Goal: Task Accomplishment & Management: Complete application form

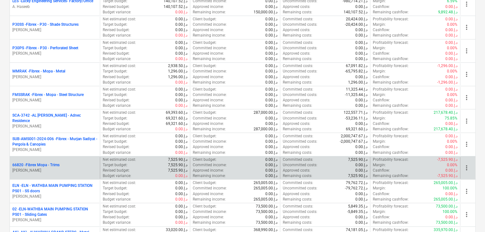
scroll to position [286, 0]
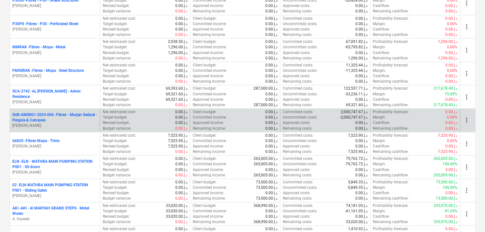
click at [70, 118] on p "SUB-AMS001-2024-006 - Fibrex - Murjan Sadiyat - Pergola & Canopies" at bounding box center [54, 117] width 85 height 11
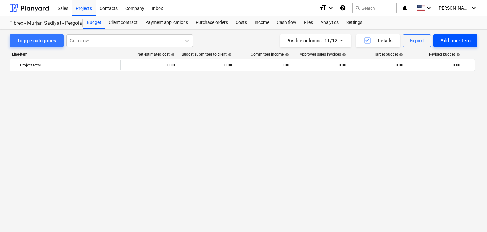
scroll to position [3832, 0]
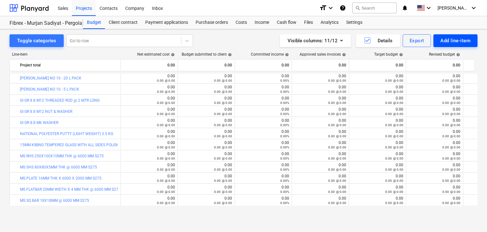
click at [437, 38] on button "Add line-item" at bounding box center [456, 40] width 44 height 13
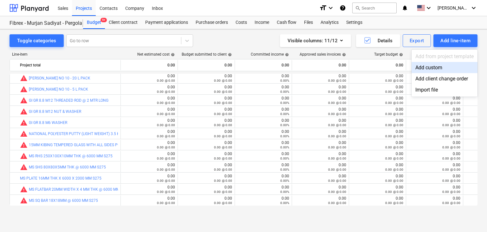
click at [425, 65] on div "Add custom" at bounding box center [445, 67] width 66 height 11
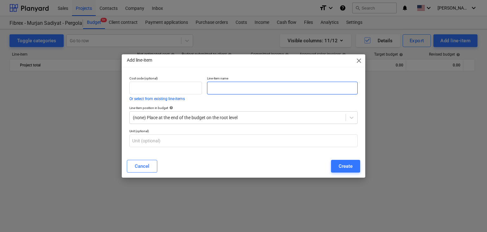
scroll to position [3832, 0]
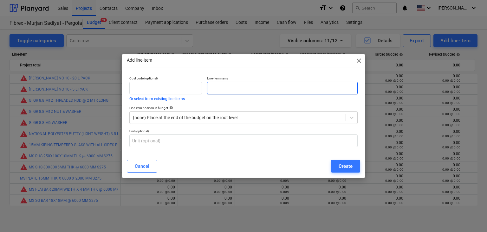
click at [220, 91] on input "text" at bounding box center [282, 88] width 151 height 13
paste input "TILE BIT 10MMX100 MM"
type input "TILE BIT 10MMX100 MM"
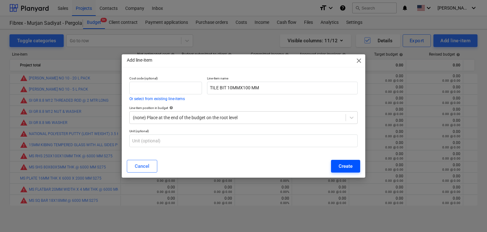
click at [348, 167] on div "Create" at bounding box center [346, 166] width 14 height 8
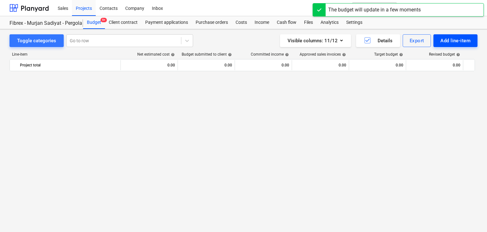
click at [449, 41] on div "Add line-item" at bounding box center [456, 40] width 30 height 8
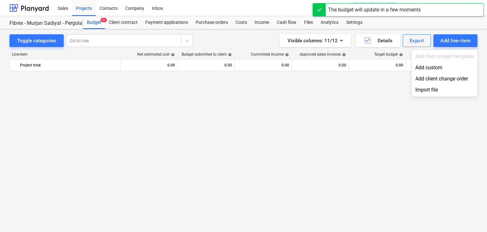
scroll to position [3832, 0]
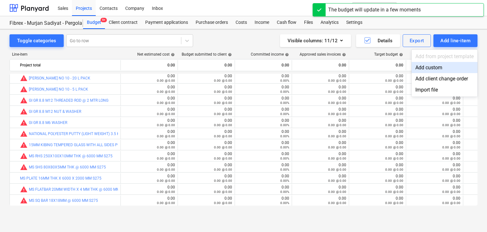
click at [432, 65] on div "Add custom" at bounding box center [445, 67] width 66 height 11
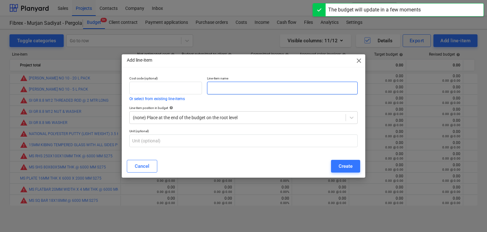
drag, startPoint x: 240, startPoint y: 88, endPoint x: 152, endPoint y: 142, distance: 103.7
click at [240, 87] on input "text" at bounding box center [282, 88] width 151 height 13
drag, startPoint x: 104, startPoint y: 230, endPoint x: 103, endPoint y: 233, distance: 3.6
click at [103, 231] on html "Sales Projects Contacts Company Inbox format_size keyboard_arrow_down help sear…" at bounding box center [243, 116] width 487 height 232
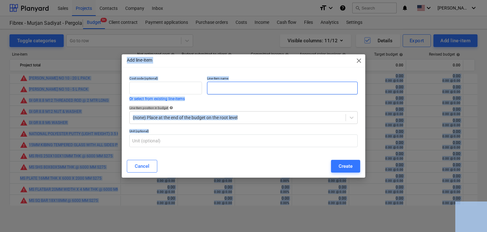
click at [225, 92] on input "text" at bounding box center [282, 88] width 151 height 13
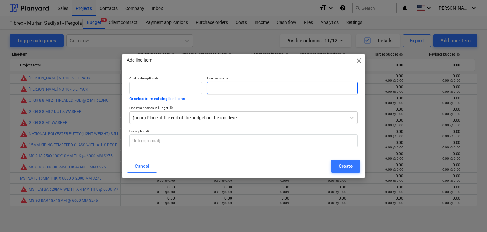
paste input "HACK SAW BLADE"
type input "HACK SAW BLADE"
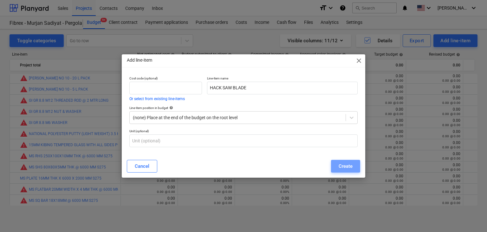
drag, startPoint x: 344, startPoint y: 167, endPoint x: 187, endPoint y: 15, distance: 217.8
click at [343, 168] on div "Create" at bounding box center [346, 166] width 14 height 8
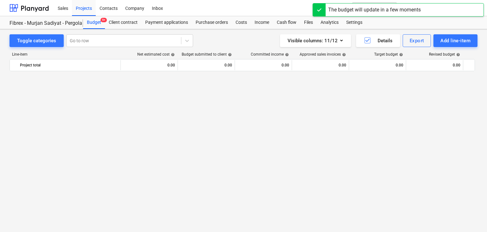
scroll to position [3832, 0]
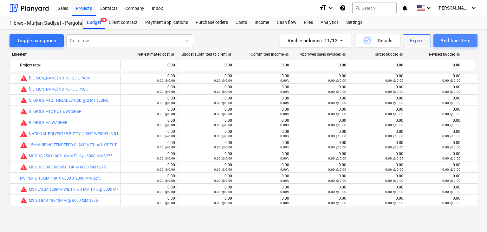
click at [437, 37] on button "Add line-item" at bounding box center [456, 40] width 44 height 13
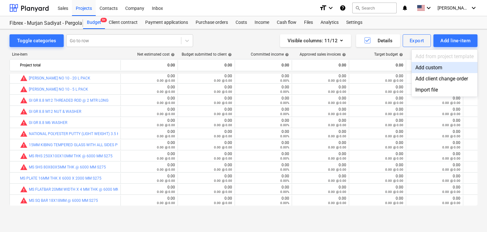
click at [417, 70] on div "Add custom" at bounding box center [445, 67] width 66 height 11
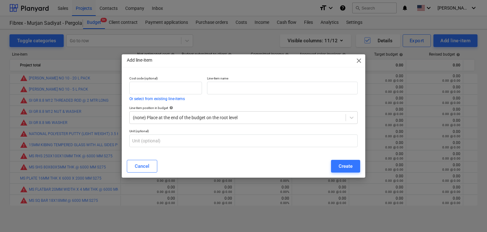
click at [210, 97] on div "Line-item name" at bounding box center [283, 89] width 156 height 30
click at [226, 90] on input "text" at bounding box center [282, 88] width 151 height 13
paste input "HACK SAW FRAME"
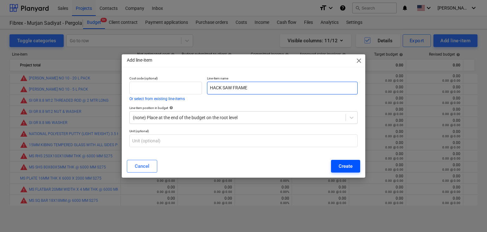
type input "HACK SAW FRAME"
click at [342, 168] on div "Create" at bounding box center [346, 166] width 14 height 8
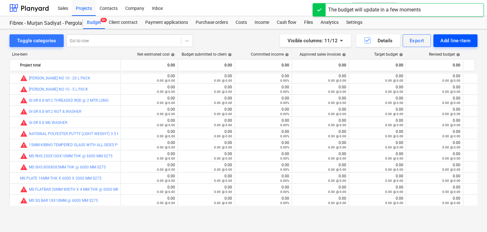
click at [453, 42] on div "Add line-item" at bounding box center [456, 40] width 30 height 8
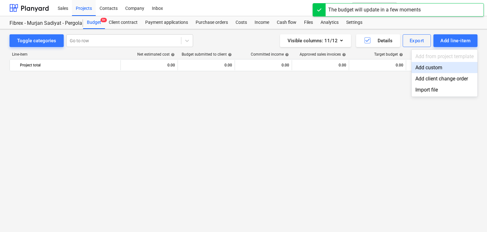
scroll to position [3832, 0]
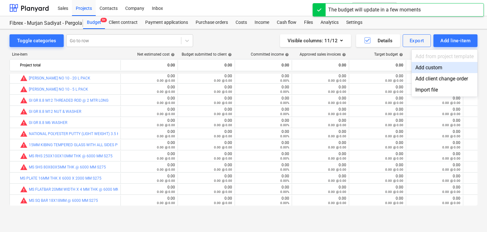
click at [441, 65] on div "Add custom" at bounding box center [445, 67] width 66 height 11
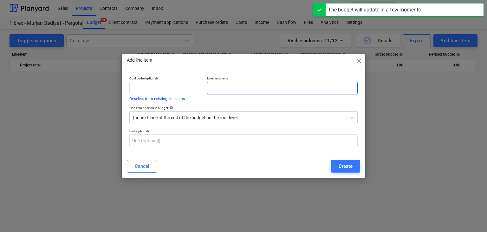
click at [246, 84] on input "text" at bounding box center [282, 88] width 151 height 13
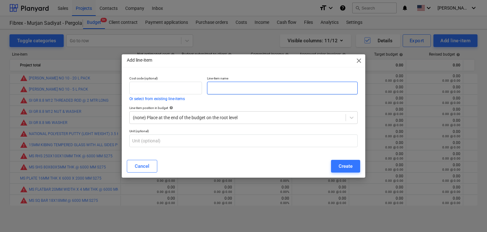
paste input "SILICON CLEAR"
type input "SILICON CLEAR"
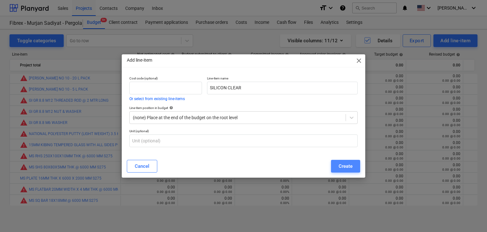
click at [340, 164] on div "Create" at bounding box center [346, 166] width 14 height 8
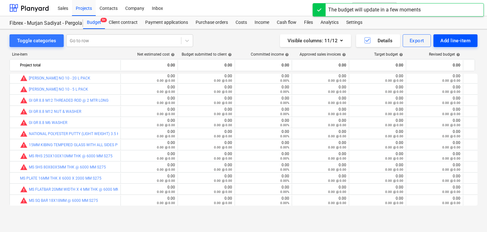
click at [457, 42] on div "Add line-item" at bounding box center [456, 40] width 30 height 8
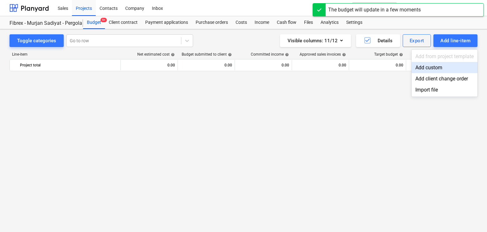
scroll to position [3832, 0]
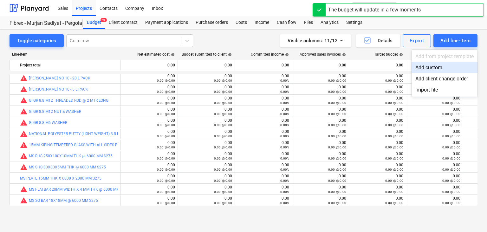
click at [435, 68] on div "Add custom" at bounding box center [445, 67] width 66 height 11
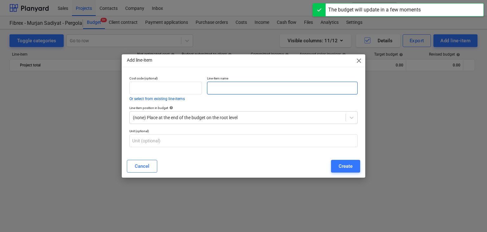
drag, startPoint x: 231, startPoint y: 90, endPoint x: 222, endPoint y: 90, distance: 9.2
click at [231, 90] on input "text" at bounding box center [282, 88] width 151 height 13
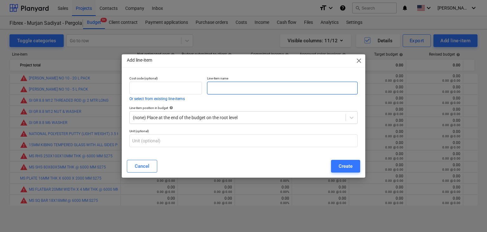
paste input "SILICON WHITE"
type input "SILICON WHITE"
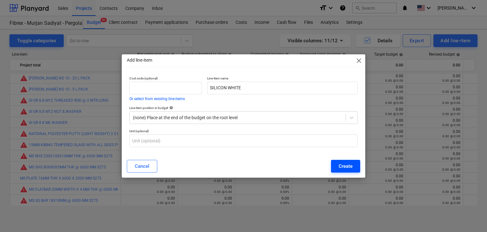
click at [342, 167] on div "Create" at bounding box center [346, 166] width 14 height 8
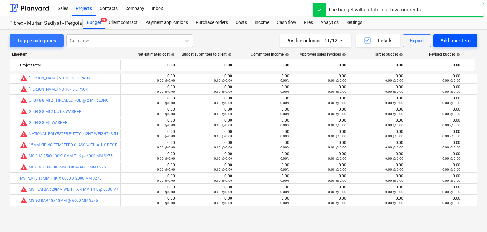
click at [445, 38] on div "Add line-item" at bounding box center [456, 40] width 30 height 8
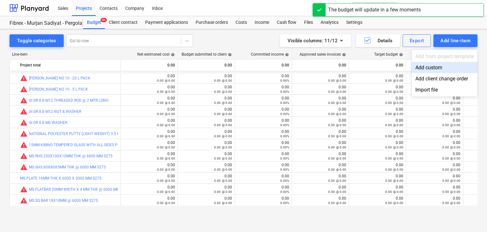
click at [426, 65] on div "Add custom" at bounding box center [445, 67] width 66 height 11
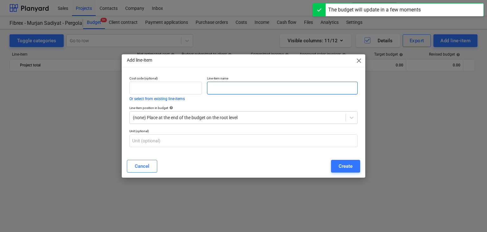
click at [215, 85] on input "text" at bounding box center [282, 88] width 151 height 13
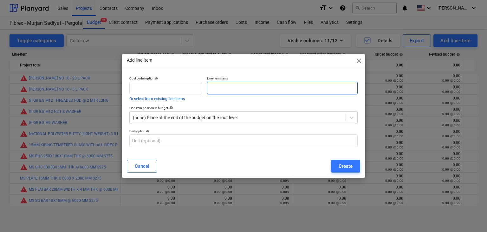
paste input "RUBBER HAMMER"
type input "RUBBER HAMMER"
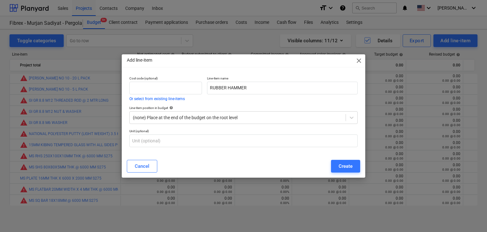
drag, startPoint x: 338, startPoint y: 179, endPoint x: 340, endPoint y: 173, distance: 6.3
click at [340, 173] on div "Add line-item close Cost code (optional) Or select from existing line-items Lin…" at bounding box center [243, 116] width 487 height 232
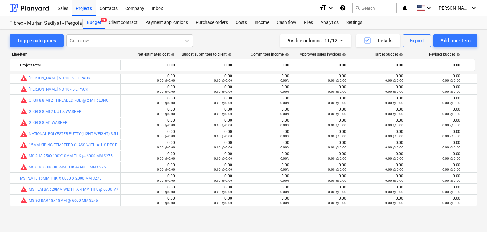
click at [342, 168] on small "0.00 @ 0.00" at bounding box center [337, 169] width 18 height 3
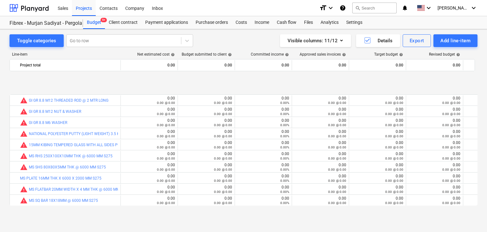
scroll to position [3888, 0]
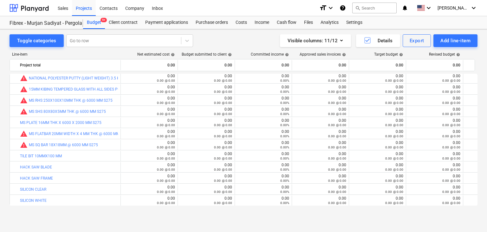
click at [445, 47] on div "Line-item Net estimated cost help Budget submitted to client help Committed inc…" at bounding box center [244, 130] width 468 height 166
click at [448, 40] on div "Add line-item" at bounding box center [456, 40] width 30 height 8
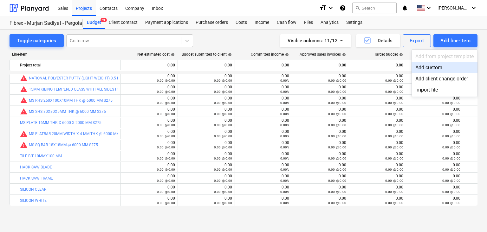
click at [420, 65] on div "Add custom" at bounding box center [445, 67] width 66 height 11
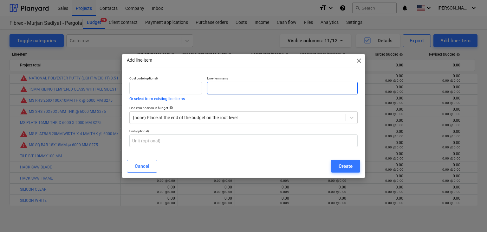
click at [255, 88] on input "text" at bounding box center [282, 88] width 151 height 13
paste input "RUBBER HAMMER"
type input "RUBBER HAMMER"
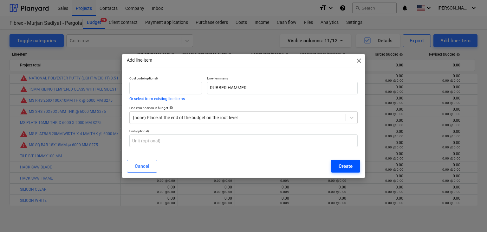
click at [348, 167] on div "Create" at bounding box center [346, 166] width 14 height 8
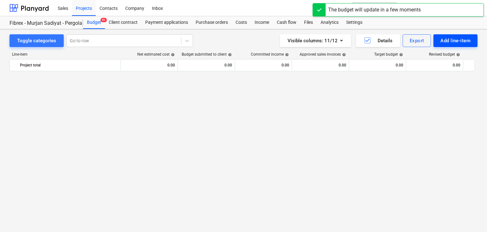
scroll to position [3888, 0]
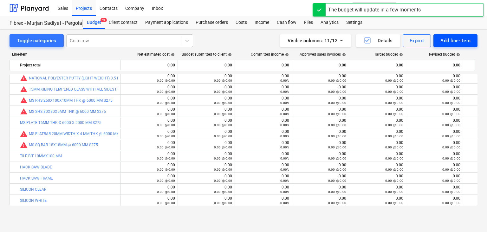
click at [448, 39] on div "Add line-item" at bounding box center [456, 40] width 30 height 8
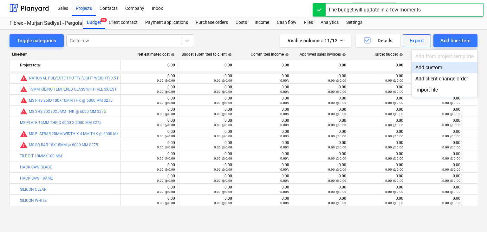
click at [419, 66] on div "Add custom" at bounding box center [445, 67] width 66 height 11
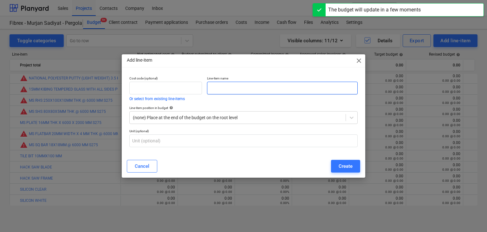
click at [238, 87] on input "text" at bounding box center [282, 88] width 151 height 13
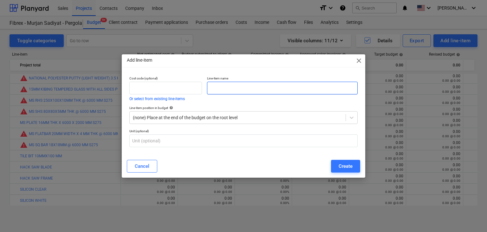
paste input "PERMANENT MARKER BLACK"
type input "PERMANENT MARKER BLACK"
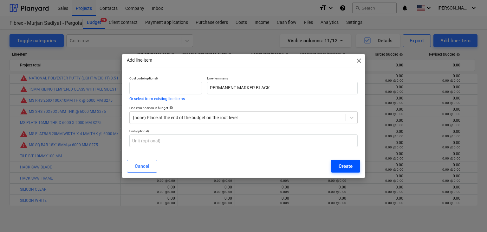
click at [334, 167] on button "Create" at bounding box center [345, 166] width 29 height 13
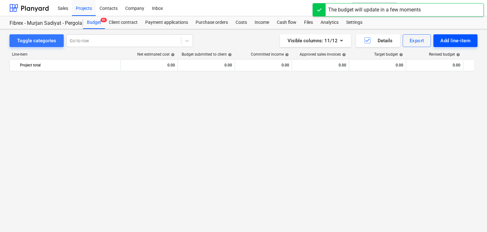
click at [457, 39] on div "Add line-item" at bounding box center [456, 40] width 30 height 8
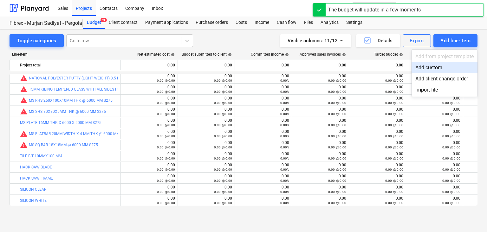
click at [431, 68] on div "Add custom" at bounding box center [445, 67] width 66 height 11
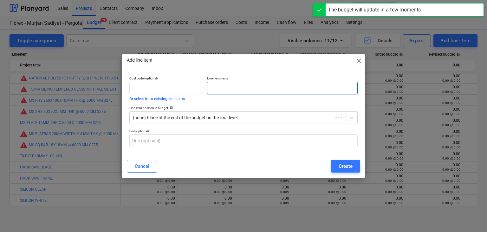
click at [220, 90] on input "text" at bounding box center [282, 88] width 151 height 13
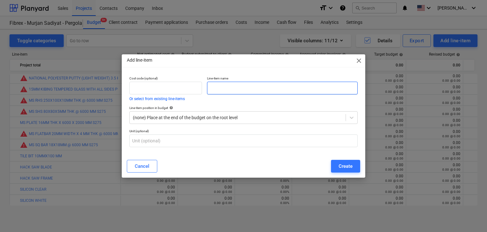
paste input "PENCIL"
type input "PENCIL"
click at [350, 164] on div "Create" at bounding box center [346, 166] width 14 height 8
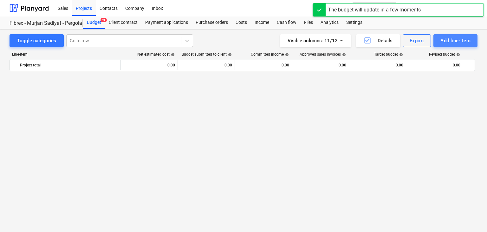
click at [453, 39] on div "Add line-item" at bounding box center [456, 40] width 30 height 8
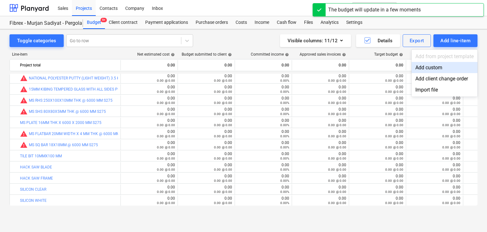
click at [424, 69] on div "Add custom" at bounding box center [445, 67] width 66 height 11
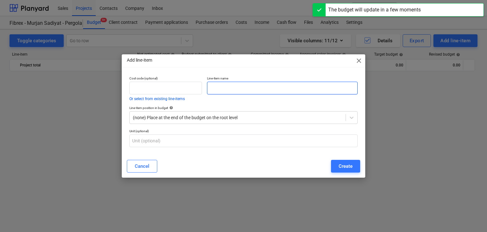
click at [223, 85] on input "text" at bounding box center [282, 88] width 151 height 13
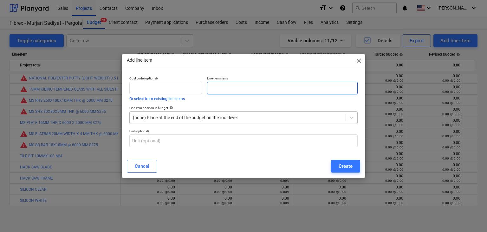
paste input "CONCRETE BIT 14X250MM"
type input "CONCRETE BIT 14X250MM"
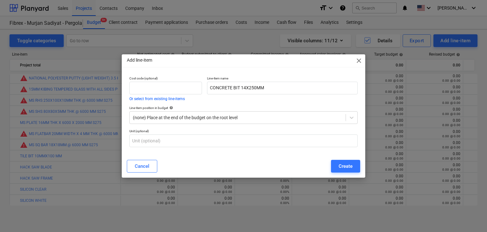
click at [339, 163] on div "Create" at bounding box center [346, 166] width 14 height 8
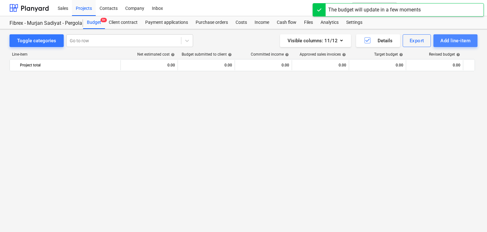
click at [458, 37] on div "Add line-item" at bounding box center [456, 40] width 30 height 8
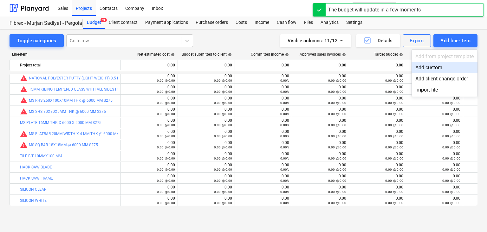
click at [430, 64] on div "Add custom" at bounding box center [445, 67] width 66 height 11
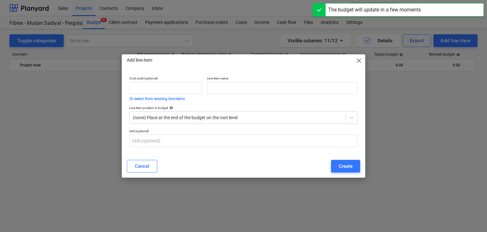
click at [245, 94] on div "Line-item name" at bounding box center [283, 89] width 156 height 30
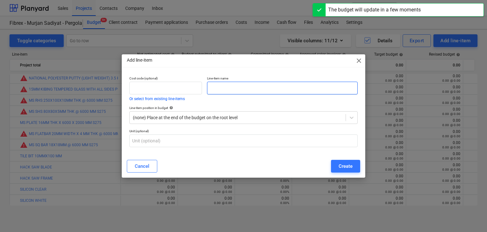
click at [234, 92] on input "text" at bounding box center [282, 88] width 151 height 13
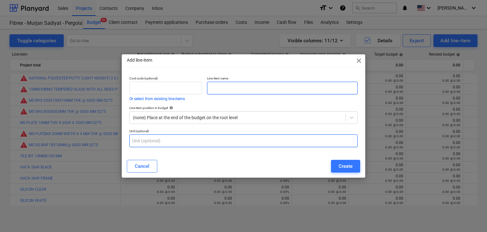
paste input "COTTON WASTE"
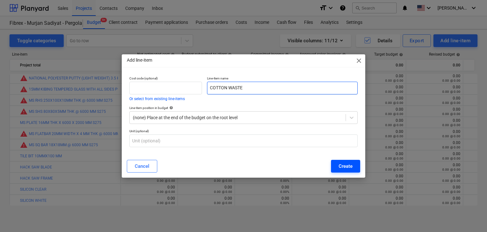
type input "COTTON WASTE"
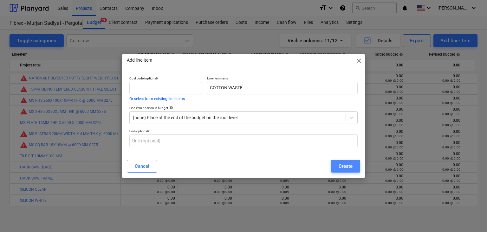
click at [347, 165] on div "Create" at bounding box center [346, 166] width 14 height 8
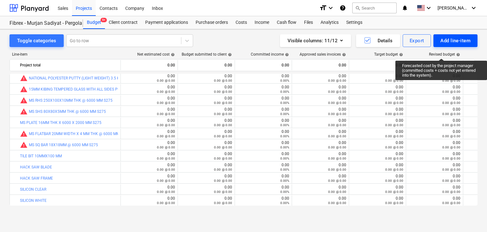
click at [448, 39] on div "Add line-item" at bounding box center [456, 40] width 30 height 8
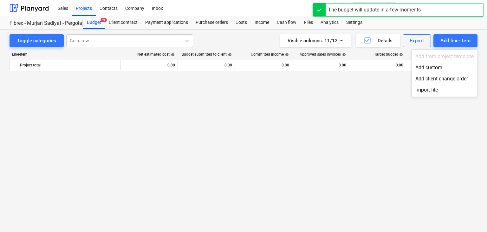
scroll to position [3888, 0]
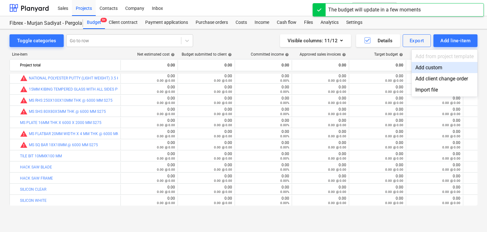
click at [428, 69] on div "Add custom" at bounding box center [445, 67] width 66 height 11
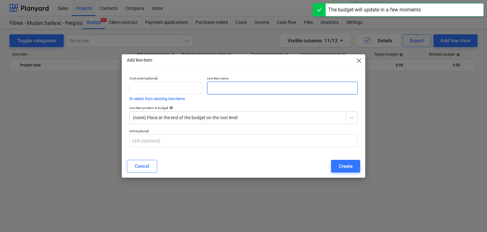
click at [231, 87] on input "text" at bounding box center [282, 88] width 151 height 13
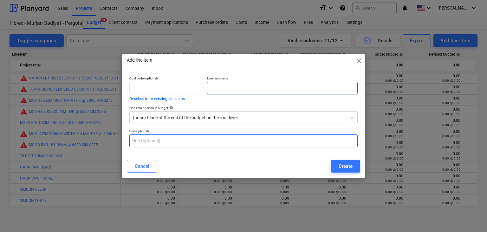
paste input "SANDING PAPER 100 GRT"
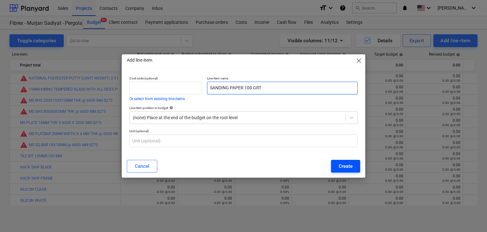
type input "SANDING PAPER 100 GRT"
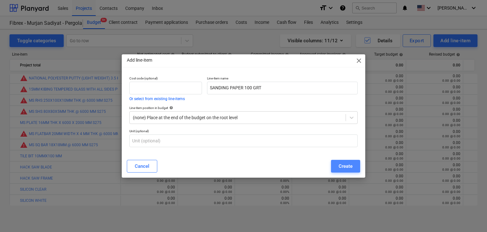
click at [343, 169] on div "Create" at bounding box center [346, 166] width 14 height 8
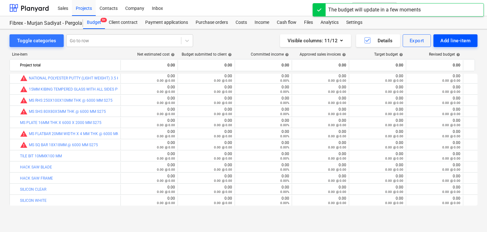
click at [447, 43] on div "Add line-item" at bounding box center [456, 40] width 30 height 8
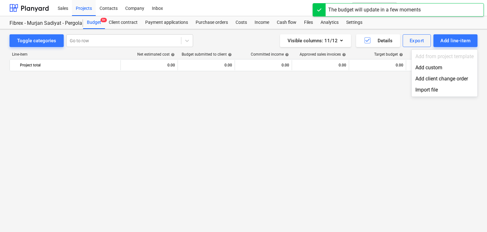
scroll to position [3888, 0]
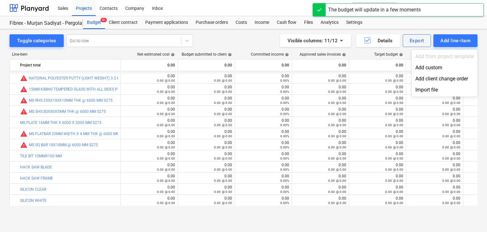
click at [438, 60] on div "Add from project template" at bounding box center [445, 56] width 66 height 11
click at [429, 66] on div "Add custom" at bounding box center [445, 67] width 66 height 11
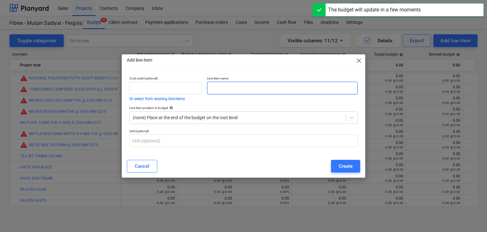
drag, startPoint x: 235, startPoint y: 89, endPoint x: 124, endPoint y: 167, distance: 135.2
click at [231, 91] on input "text" at bounding box center [282, 88] width 151 height 13
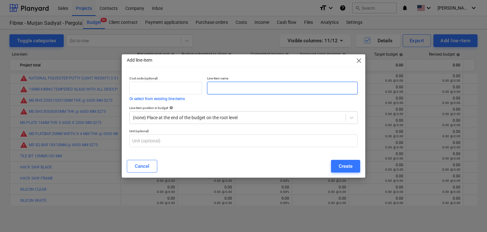
paste input "SANDING PAPER 220 GRT"
type input "SANDING PAPER 220 GRT"
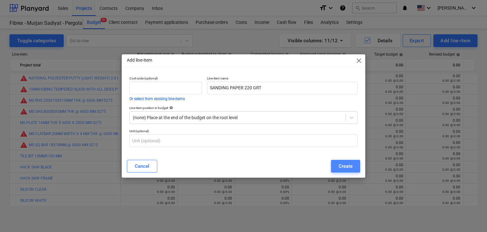
click at [353, 165] on button "Create" at bounding box center [345, 166] width 29 height 13
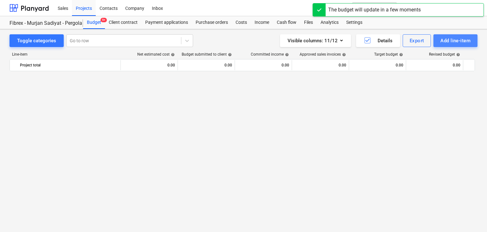
click at [452, 44] on div "Add line-item" at bounding box center [456, 40] width 30 height 8
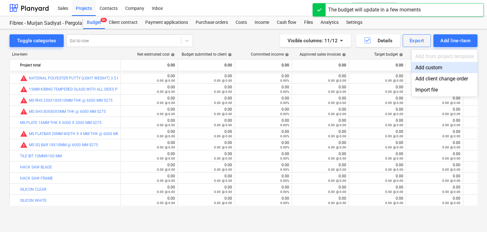
click at [432, 63] on div "Add custom" at bounding box center [445, 67] width 66 height 11
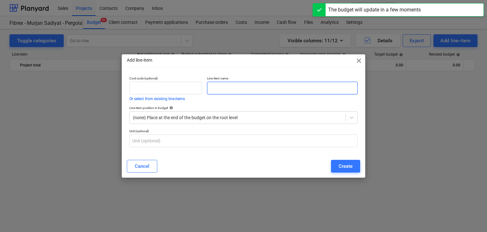
click at [251, 90] on input "text" at bounding box center [282, 88] width 151 height 13
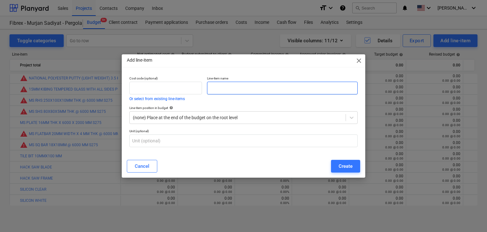
paste input "HAND GLOVES"
type input "HAND GLOVES"
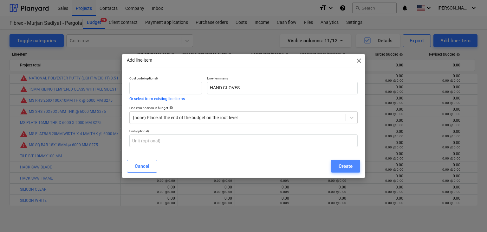
click at [341, 168] on div "Create" at bounding box center [346, 166] width 14 height 8
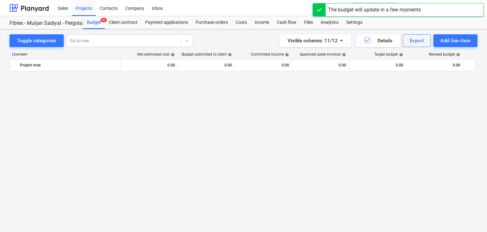
scroll to position [3888, 0]
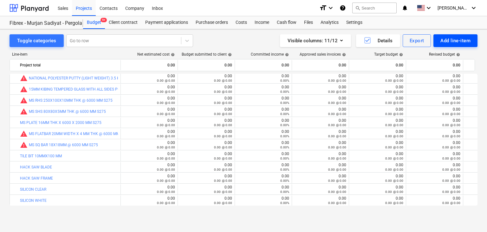
click at [443, 38] on div "Add line-item" at bounding box center [456, 40] width 30 height 8
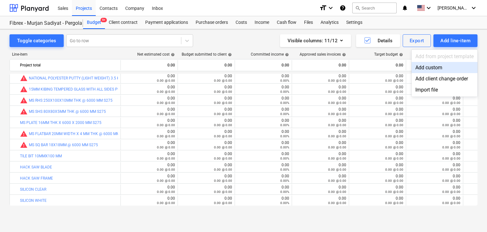
click at [429, 64] on div "Add custom" at bounding box center [445, 67] width 66 height 11
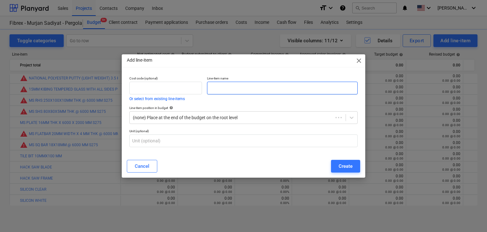
click at [233, 88] on input "text" at bounding box center [282, 88] width 151 height 13
paste input "GI GR 8.8 M12 THREADED ROD @ 2 MTR LONG"
type input "GI GR 8.8 M12 THREADED ROD @ 2 MTR LONG"
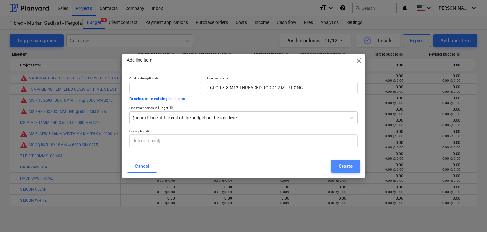
click at [350, 167] on div "Create" at bounding box center [346, 166] width 14 height 8
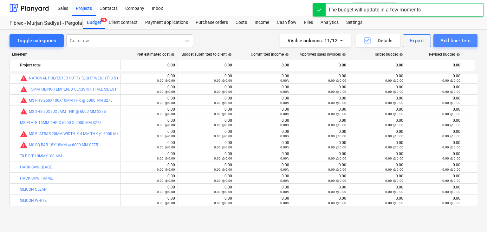
click at [443, 44] on div "Add line-item" at bounding box center [456, 40] width 30 height 8
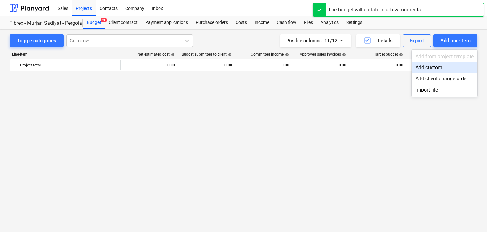
click at [421, 70] on div "Add custom" at bounding box center [445, 67] width 66 height 11
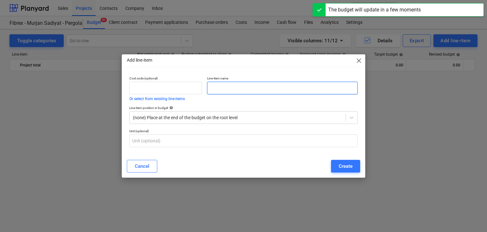
scroll to position [3888, 0]
click at [237, 91] on input "text" at bounding box center [282, 88] width 151 height 13
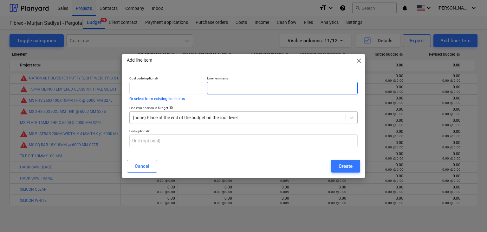
paste input "GI GR 8.8 M12 NUT & WASHER"
type input "GI GR 8.8 M12 NUT & WASHER"
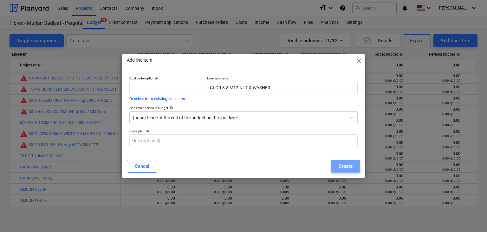
drag, startPoint x: 343, startPoint y: 163, endPoint x: 358, endPoint y: 151, distance: 18.9
click at [343, 163] on div "Create" at bounding box center [346, 166] width 14 height 8
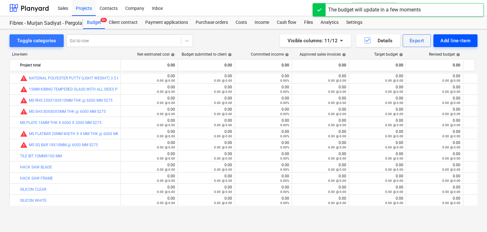
click at [456, 39] on div "Add line-item" at bounding box center [456, 40] width 30 height 8
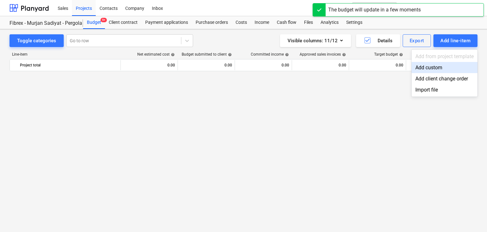
scroll to position [3888, 0]
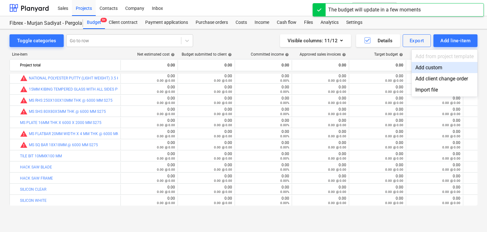
click at [430, 65] on div "Add custom" at bounding box center [445, 67] width 66 height 11
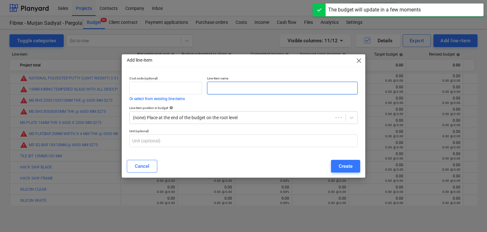
click at [260, 84] on input "text" at bounding box center [282, 88] width 151 height 13
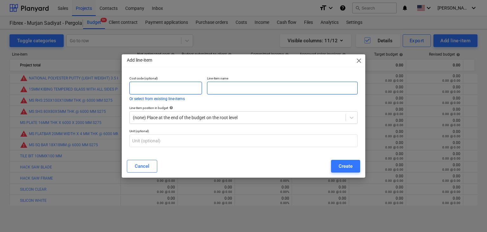
paste input "GI GR 8.8 M6 NUT AND WASHER"
type input "GI GR 8.8 M6 NUT AND WASHER"
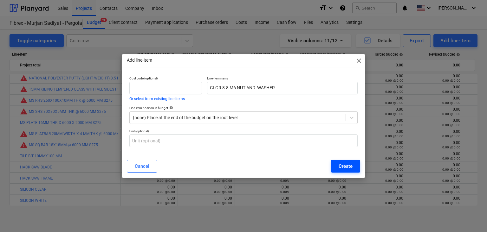
click at [344, 171] on button "Create" at bounding box center [345, 166] width 29 height 13
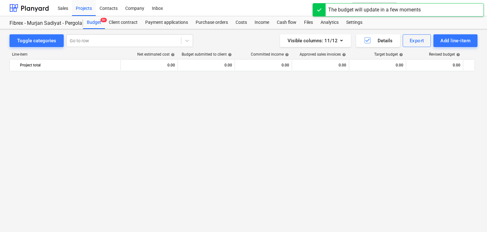
scroll to position [3888, 0]
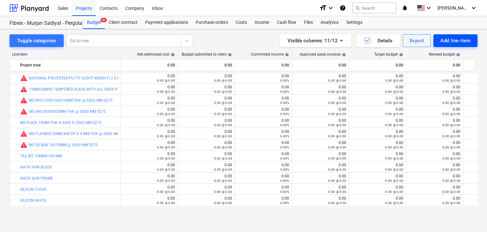
click at [456, 38] on div "Add line-item" at bounding box center [456, 40] width 30 height 8
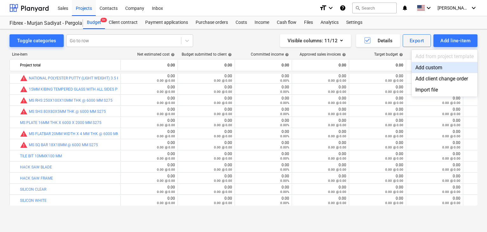
click at [429, 66] on div "Add custom" at bounding box center [445, 67] width 66 height 11
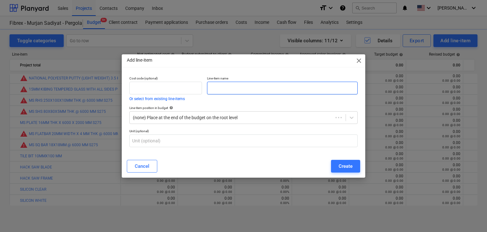
click at [245, 83] on input "text" at bounding box center [282, 88] width 151 height 13
paste input "R-KEX-II-600"
type input "R-KEX-II-600"
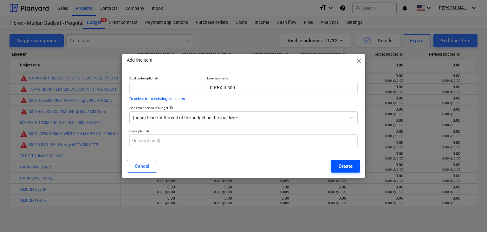
click at [347, 163] on div "Create" at bounding box center [346, 166] width 14 height 8
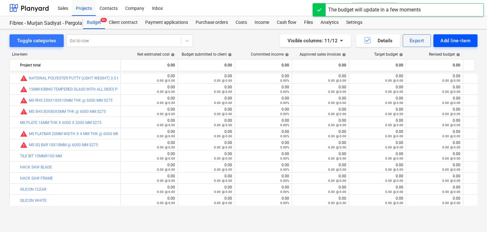
click at [453, 37] on div "Add line-item" at bounding box center [456, 40] width 30 height 8
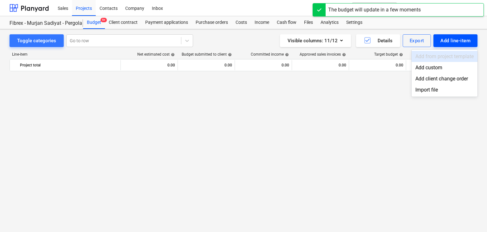
click at [425, 64] on div "Add custom" at bounding box center [445, 67] width 66 height 11
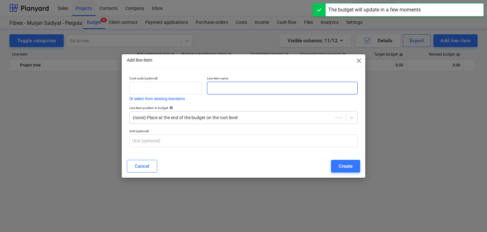
scroll to position [3888, 0]
click at [252, 90] on input "text" at bounding box center [282, 88] width 151 height 13
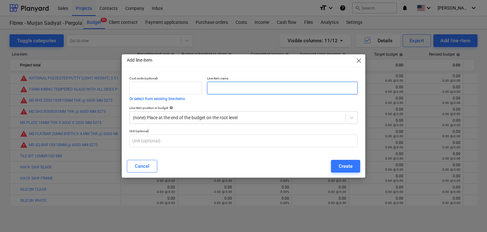
paste input "R-HPT II A4 12X150"
type input "R-HPT II A4 12X150"
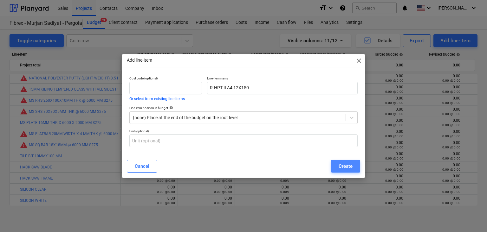
click at [348, 165] on div "Create" at bounding box center [346, 166] width 14 height 8
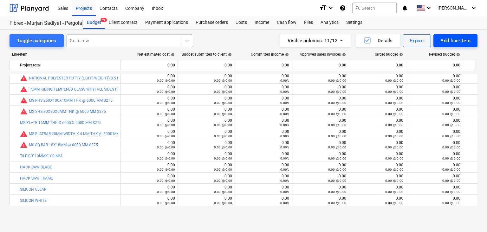
click at [448, 36] on div "Add line-item" at bounding box center [456, 40] width 30 height 8
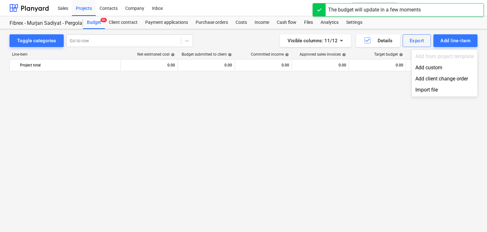
scroll to position [3888, 0]
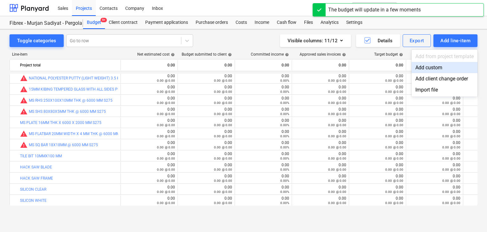
click at [433, 62] on div "Add custom" at bounding box center [445, 67] width 66 height 11
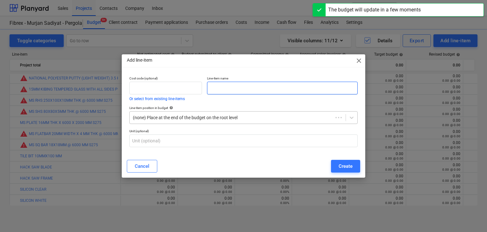
click at [238, 86] on input "text" at bounding box center [282, 88] width 151 height 13
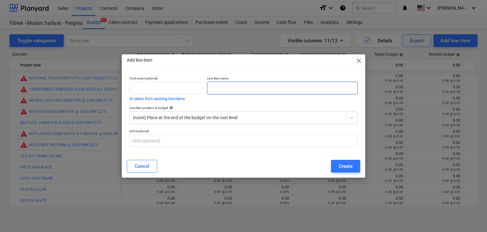
paste input "PACKING PVC BLACK 5MM (1000PCS/PKT)"
type input "PACKING PVC BLACK 5MM (1000PCS/PKT)"
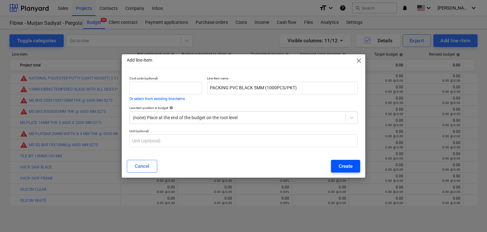
drag, startPoint x: 336, startPoint y: 156, endPoint x: 336, endPoint y: 164, distance: 7.6
click at [336, 161] on div "Add line-item close Cost code (optional) Or select from existing line-items Lin…" at bounding box center [244, 115] width 244 height 123
click at [338, 166] on button "Create" at bounding box center [345, 166] width 29 height 13
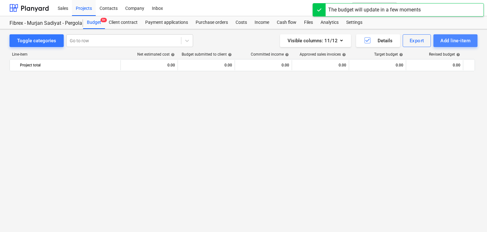
click at [441, 41] on div "Add line-item" at bounding box center [456, 40] width 30 height 8
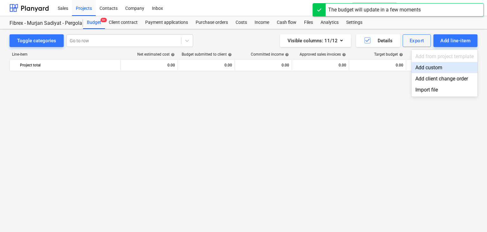
scroll to position [3888, 0]
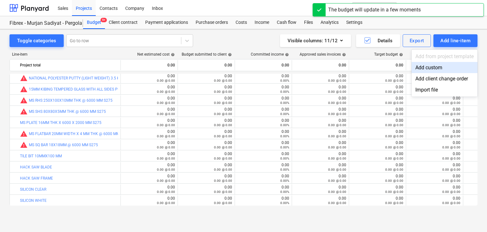
click at [418, 65] on div "Add custom" at bounding box center [445, 67] width 66 height 11
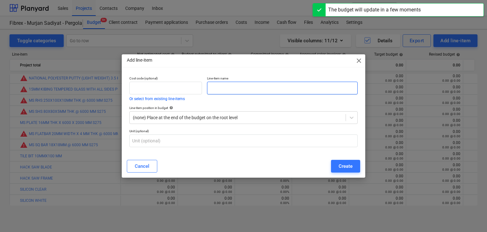
click at [217, 86] on input "text" at bounding box center [282, 88] width 151 height 13
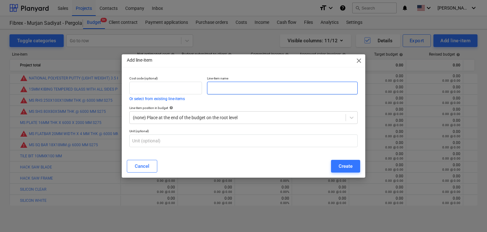
paste input "CUTTING DISC 4.5 INCH"
type input "CUTTING DISC 4.5 INCH"
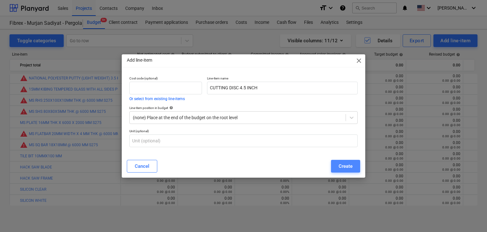
click at [340, 170] on div "Create" at bounding box center [346, 166] width 14 height 8
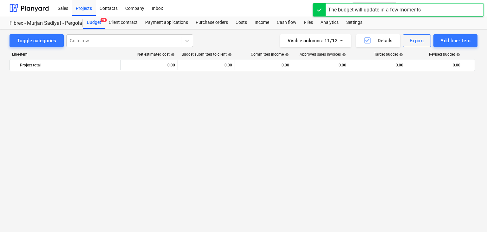
scroll to position [3888, 0]
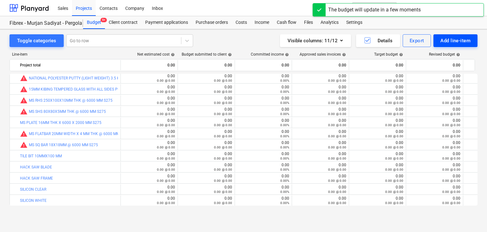
click at [450, 43] on div "Add line-item" at bounding box center [456, 40] width 30 height 8
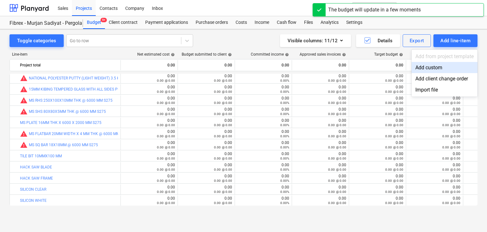
click at [432, 66] on div "Add custom" at bounding box center [445, 67] width 66 height 11
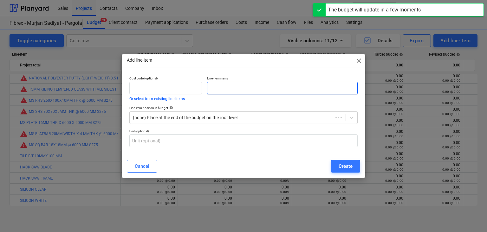
click at [235, 82] on input "text" at bounding box center [282, 88] width 151 height 13
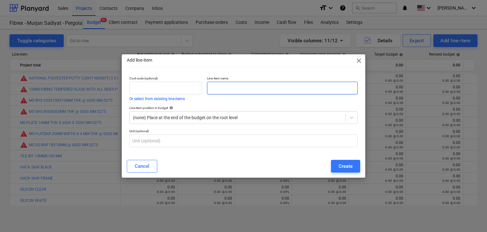
paste input "FLAP DISC 80 GRT"
type input "FLAP DISC 80 GRT"
click at [351, 169] on div "Create" at bounding box center [346, 166] width 14 height 8
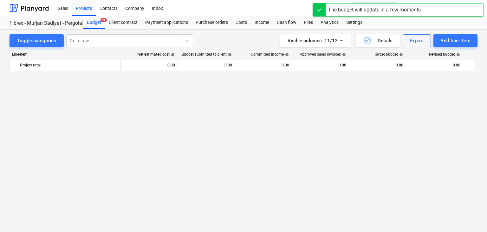
scroll to position [3888, 0]
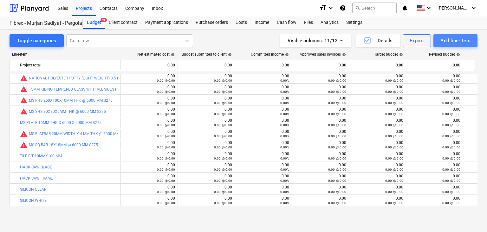
click at [466, 37] on div "Add line-item" at bounding box center [456, 40] width 30 height 8
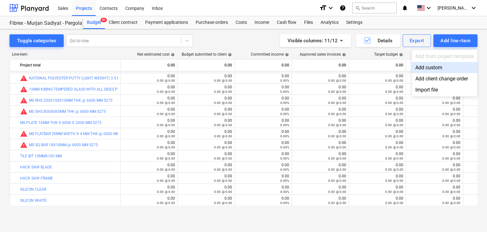
click at [421, 69] on div "Add custom" at bounding box center [445, 67] width 66 height 11
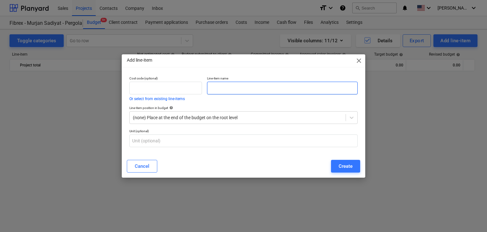
click at [247, 93] on input "text" at bounding box center [282, 88] width 151 height 13
paste input "NATIONAL POLYESTER PUTTY (LIGHT WEIGHT) 3.5 KG"
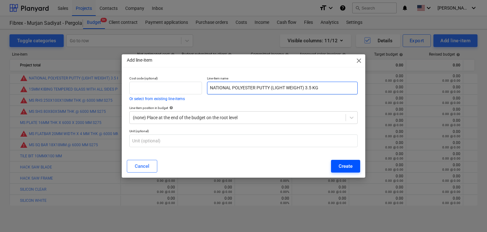
type input "NATIONAL POLYESTER PUTTY (LIGHT WEIGHT) 3.5 KG"
click at [338, 162] on button "Create" at bounding box center [345, 166] width 29 height 13
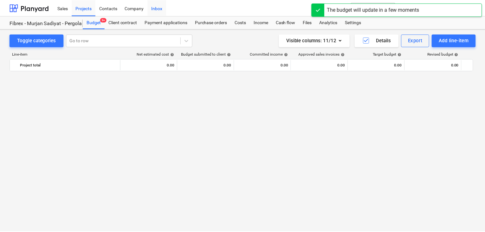
scroll to position [3888, 0]
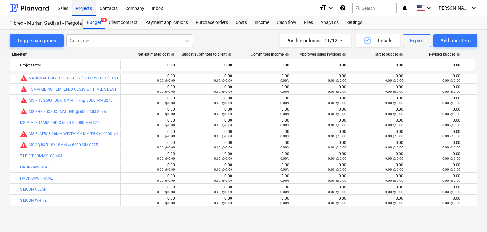
click at [85, 11] on div "Projects" at bounding box center [84, 8] width 24 height 16
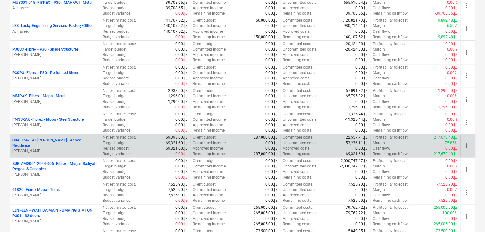
scroll to position [317, 0]
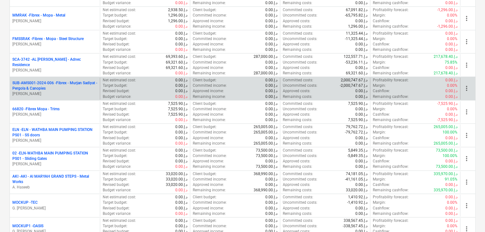
click at [76, 87] on p "SUB-AMS001-2024-006 - Fibrex - Murjan Sadiyat - Pergola & Canopies" at bounding box center [54, 85] width 85 height 11
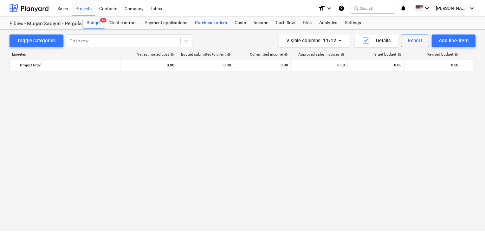
scroll to position [3888, 0]
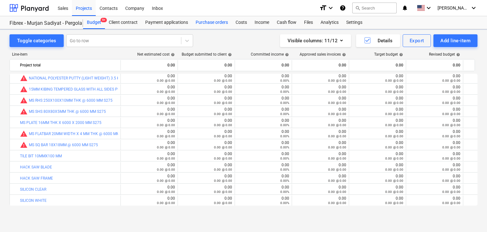
click at [209, 20] on div "Purchase orders" at bounding box center [212, 22] width 40 height 13
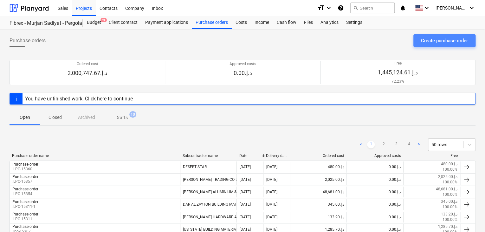
click at [429, 45] on button "Create purchase order" at bounding box center [445, 40] width 62 height 13
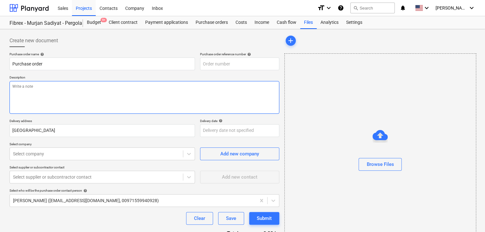
click at [223, 84] on textarea at bounding box center [145, 97] width 270 height 33
type textarea "x"
type input "SUB-AMS001-2024-006-PO-223"
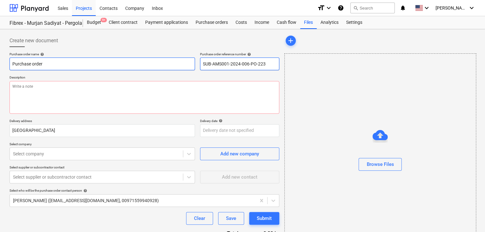
drag, startPoint x: 268, startPoint y: 62, endPoint x: 189, endPoint y: 57, distance: 78.8
click at [189, 57] on div "Purchase order name help Purchase order Purchase order reference number help SU…" at bounding box center [145, 61] width 270 height 18
type textarea "x"
type input "."
type textarea "x"
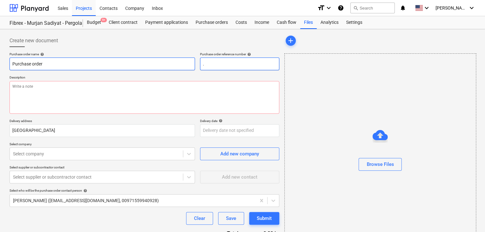
type input ".L"
type textarea "x"
type input ".LP"
type textarea "x"
type input ".LPO"
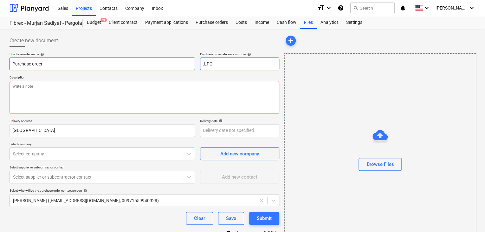
type textarea "x"
type input ".LPO-"
type textarea "x"
type input ".LPO-1"
type textarea "x"
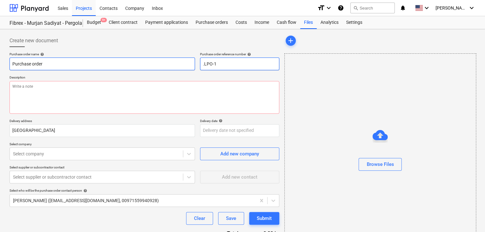
type input ".LPO-15"
type textarea "x"
type input ".LPO-153"
type textarea "x"
type input ".LPO-1537"
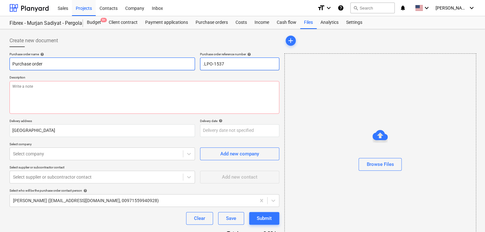
type textarea "x"
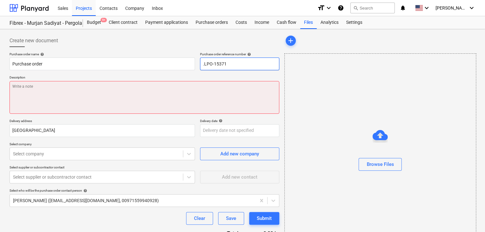
type input ".LPO-15371"
click at [104, 87] on textarea at bounding box center [145, 97] width 270 height 33
type textarea "x"
type textarea "2"
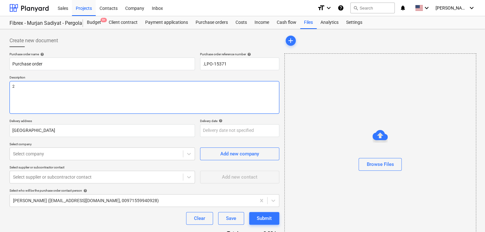
type textarea "x"
type textarea "24"
type textarea "x"
type textarea "24/"
type textarea "x"
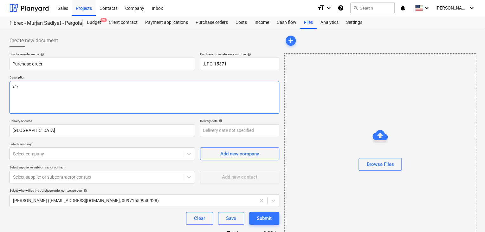
type textarea "24/A"
type textarea "x"
type textarea "24/AU"
type textarea "x"
type textarea "24/AUG"
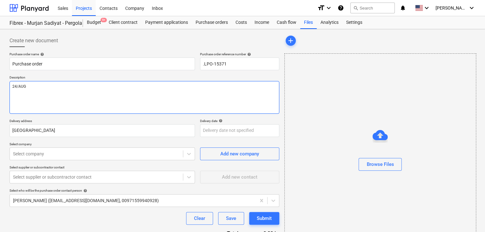
type textarea "x"
type textarea "24/AUG/"
type textarea "x"
type textarea "24/[DATE]"
type textarea "x"
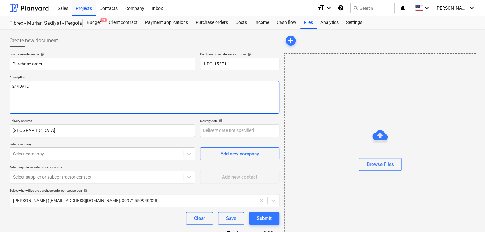
type textarea "[DATE]"
type textarea "x"
type textarea "[DATE]"
type textarea "x"
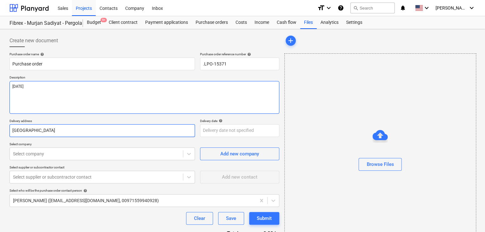
type textarea "[DATE]"
click at [58, 131] on input "[GEOGRAPHIC_DATA]" at bounding box center [103, 130] width 186 height 13
type textarea "x"
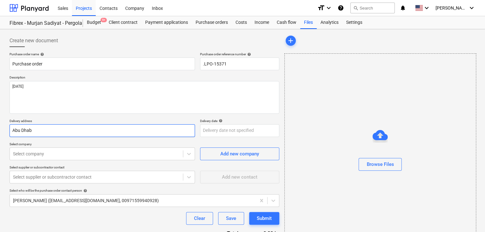
type input "Abu Dha"
type textarea "x"
type input "Abu Dh"
type textarea "x"
type input "Abu D"
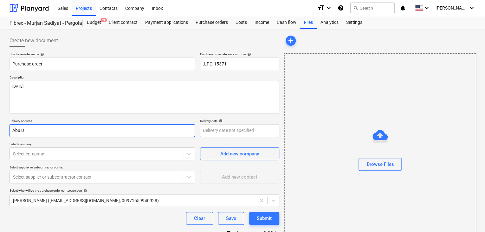
type textarea "x"
type input "Abu"
type textarea "x"
type input "Abu"
type textarea "x"
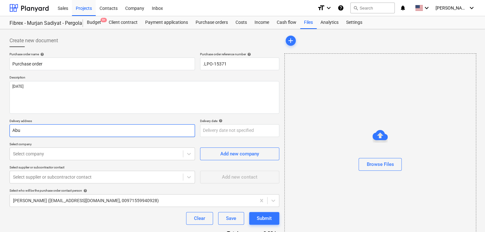
type input "Ab"
type textarea "x"
type input "A"
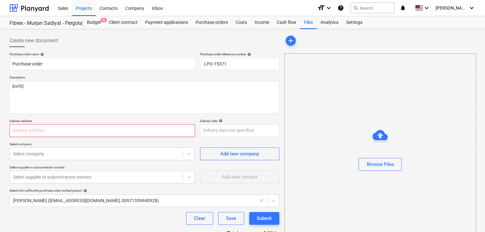
type textarea "x"
type input "L"
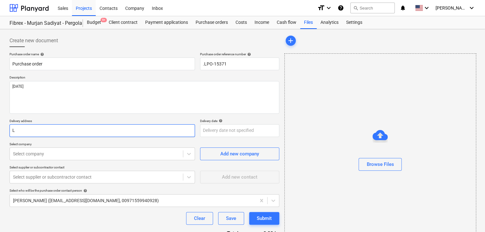
type textarea "x"
type input "LU"
type textarea "x"
type input "LUC"
type textarea "x"
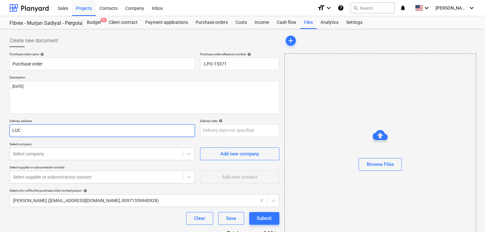
type input "LUCK"
type textarea "x"
type input "LUCKY"
type textarea "x"
type input "LUCKY"
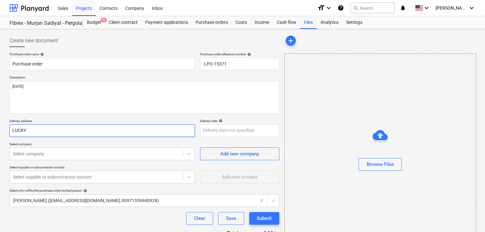
type textarea "x"
type input "LUCKY EN"
type textarea "x"
type input "LUCKY ENG"
type textarea "x"
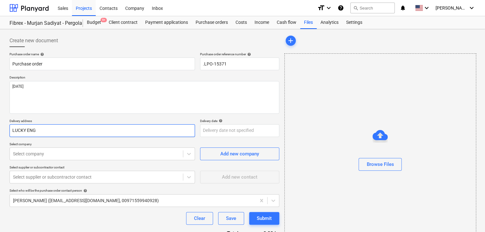
type input "LUCKY ENGI"
type textarea "x"
type input "LUCKY ENGIN"
type textarea "x"
type input "LUCKY ENGINE"
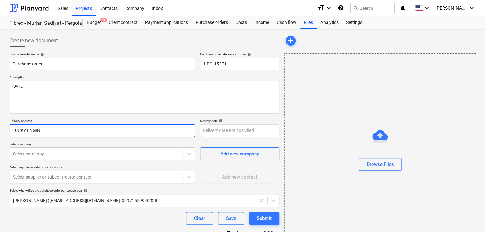
type textarea "x"
type input "LUCKY ENGINEE"
type textarea "x"
type input "LUCKY ENGINEER"
type textarea "x"
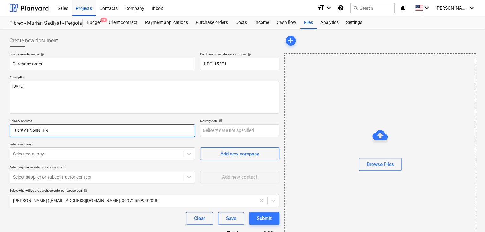
type input "LUCKY ENGINEERI"
type textarea "x"
type input "LUCKY ENGINEERIN"
type textarea "x"
type input "LUCKY ENGINEERING"
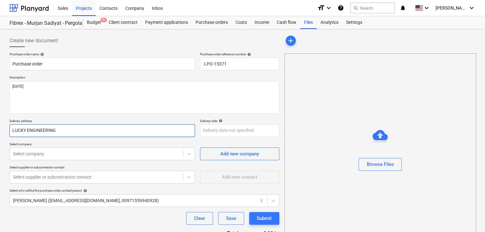
type textarea "x"
type input "LUCKY ENGINEERING S"
type textarea "x"
type input "LUCKY ENGINEERING SE"
type textarea "x"
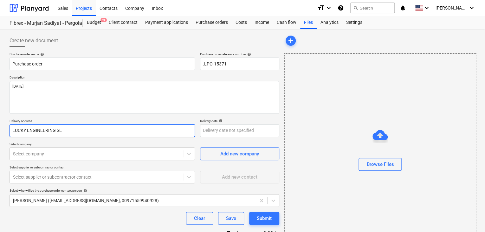
type input "LUCKY ENGINEERING SER"
type textarea "x"
type input "LUCKY ENGINEERING SERF"
type textarea "x"
type input "LUCKY ENGINEERING SER"
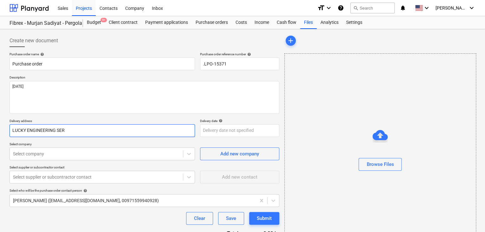
type textarea "x"
type input "LUCKY ENGINEERING SERV"
type textarea "x"
type input "LUCKY ENGINEERING SERVI"
type textarea "x"
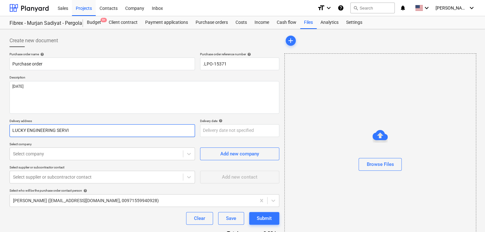
type input "LUCKY ENGINEERING SERVIC"
type textarea "x"
type input "LUCKY ENGINEERING SERVICE"
type textarea "x"
type input "LUCKY ENGINEERING SERVICES"
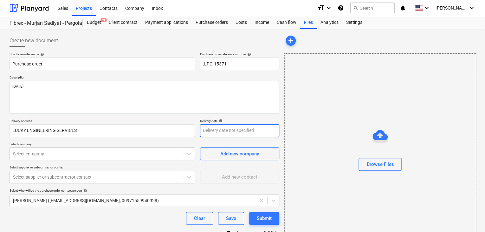
click at [215, 130] on body "Sales Projects Contacts Company Inbox format_size keyboard_arrow_down help sear…" at bounding box center [242, 116] width 485 height 232
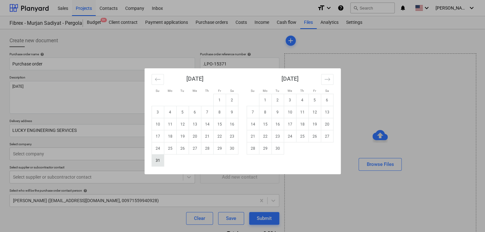
click at [159, 158] on td "31" at bounding box center [158, 160] width 12 height 12
type textarea "x"
type input "[DATE]"
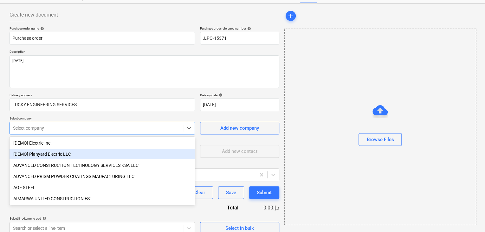
click at [106, 152] on body "Sales Projects Contacts Company Inbox format_size keyboard_arrow_down help sear…" at bounding box center [242, 90] width 485 height 232
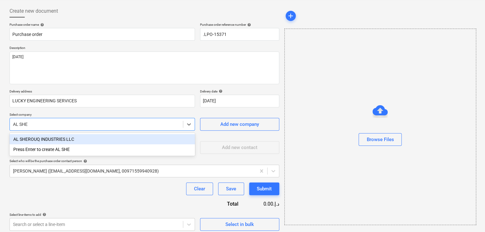
type input "[PERSON_NAME]"
click at [96, 139] on div "AL SHEROUQ INDUSTRIES LLC" at bounding box center [103, 139] width 186 height 10
type textarea "x"
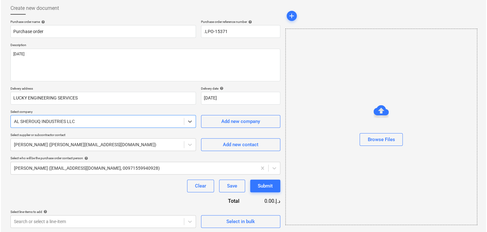
scroll to position [33, 0]
click at [224, 218] on span "Select in bulk" at bounding box center [239, 220] width 63 height 8
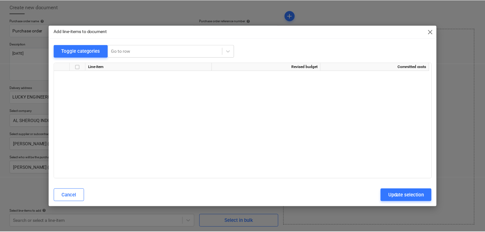
scroll to position [2898, 0]
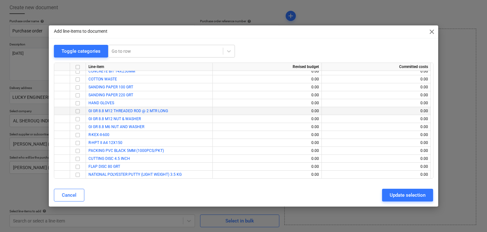
click at [77, 109] on input "checkbox" at bounding box center [78, 111] width 8 height 8
click at [77, 117] on input "checkbox" at bounding box center [78, 119] width 8 height 8
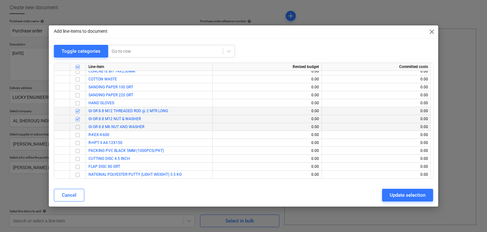
click at [76, 127] on input "checkbox" at bounding box center [78, 127] width 8 height 8
click at [397, 194] on div "Update selection" at bounding box center [408, 195] width 36 height 8
type textarea "x"
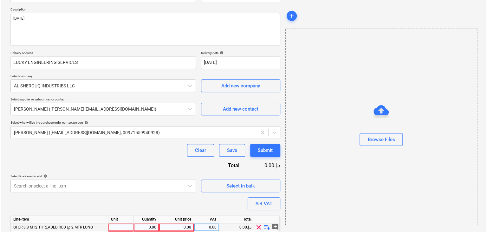
scroll to position [109, 0]
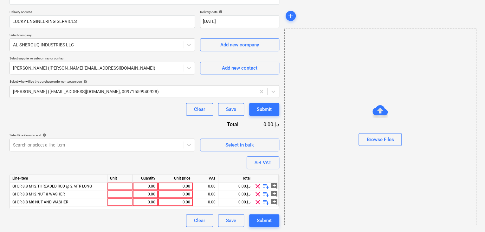
click at [119, 181] on div "Unit" at bounding box center [120, 178] width 25 height 8
click at [113, 190] on div at bounding box center [120, 194] width 25 height 8
click at [115, 187] on div at bounding box center [120, 186] width 25 height 8
type input "NOS"
type textarea "x"
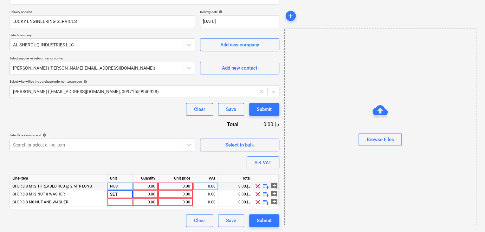
type input "SETS"
type textarea "x"
type input "SETS"
type textarea "x"
click at [147, 187] on div "0.00" at bounding box center [145, 186] width 20 height 8
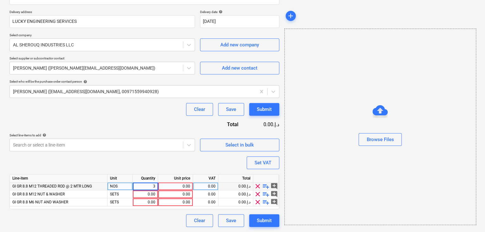
type input "30"
type textarea "x"
type input "400"
type textarea "x"
type input "1000"
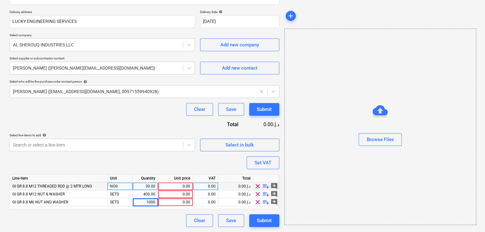
type textarea "x"
click at [178, 179] on div "Unit price" at bounding box center [175, 178] width 35 height 8
click at [179, 186] on div "0.00" at bounding box center [176, 186] width 30 height 8
type input "8"
type textarea "x"
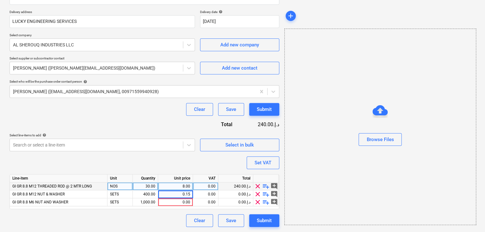
type input "0.154"
type textarea "x"
type input "0.10"
type textarea "x"
click at [333, 161] on div "Browse Files" at bounding box center [381, 127] width 192 height 196
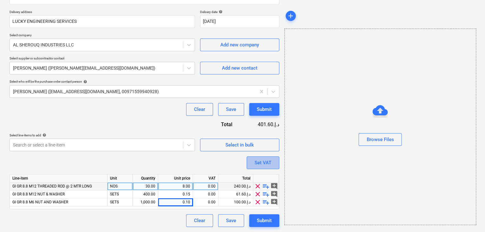
click at [259, 161] on div "Set VAT" at bounding box center [263, 162] width 17 height 8
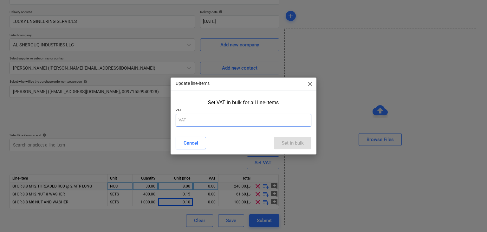
click at [208, 115] on input "text" at bounding box center [244, 120] width 136 height 13
type input "5"
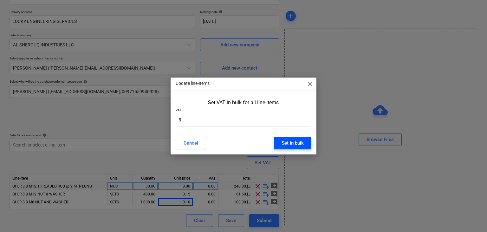
drag, startPoint x: 309, startPoint y: 141, endPoint x: 293, endPoint y: 140, distance: 15.9
click at [308, 141] on button "Set in bulk" at bounding box center [292, 142] width 37 height 13
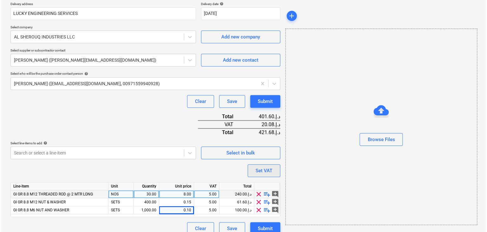
scroll to position [124, 0]
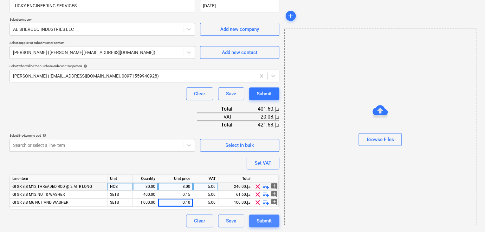
click at [267, 217] on div "Submit" at bounding box center [264, 220] width 15 height 8
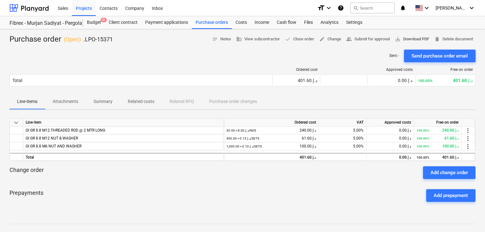
click at [413, 40] on span "save_alt Download PDF" at bounding box center [412, 39] width 34 height 7
click at [201, 19] on div "Purchase orders" at bounding box center [212, 22] width 40 height 13
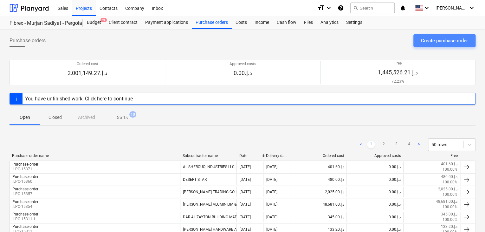
click at [429, 35] on button "Create purchase order" at bounding box center [445, 40] width 62 height 13
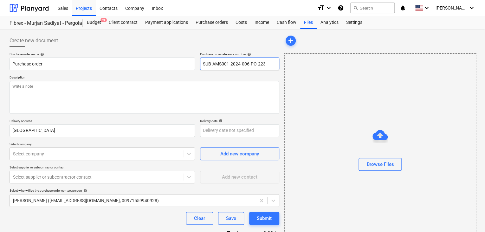
drag, startPoint x: 268, startPoint y: 65, endPoint x: 184, endPoint y: 56, distance: 83.8
click at [184, 56] on div "Purchase order name help Purchase order Purchase order reference number help SU…" at bounding box center [145, 61] width 270 height 18
type textarea "x"
type input "."
type textarea "x"
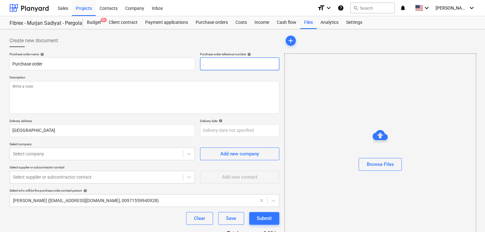
type input ".L"
type textarea "x"
type input ".LP"
type textarea "x"
type input ".LPO"
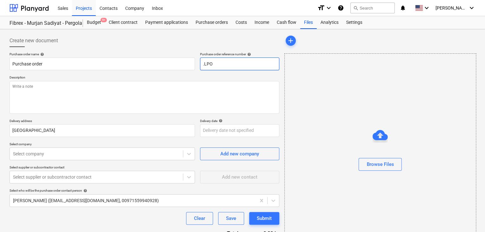
type textarea "x"
type input ".LPO-"
type textarea "x"
type input ".LPO-1"
type textarea "x"
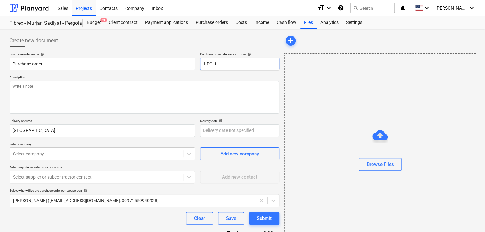
type input ".LPO-15"
type textarea "x"
type input ".LPO-153"
type textarea "x"
type input ".LPO-1537"
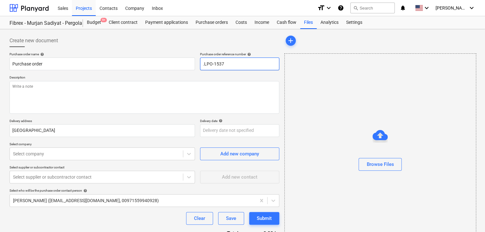
type textarea "x"
type input ".LPO-15372"
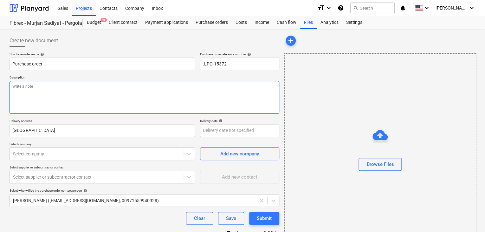
click at [114, 97] on textarea at bounding box center [145, 97] width 270 height 33
type textarea "x"
type textarea "2"
type textarea "x"
type textarea "24"
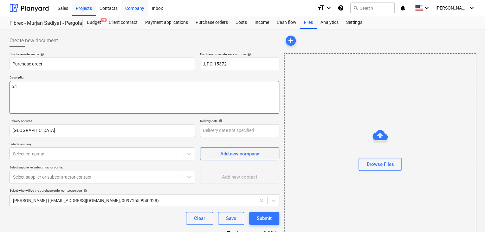
type textarea "x"
type textarea "24/"
type textarea "x"
type textarea "24/A"
type textarea "x"
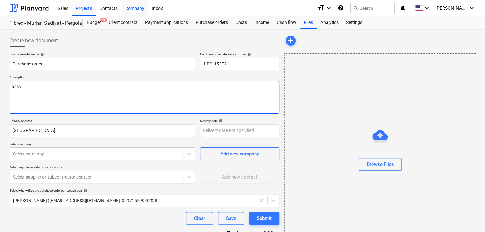
type textarea "24/AU"
type textarea "x"
type textarea "24/AUG"
type textarea "x"
type textarea "24/AUG/"
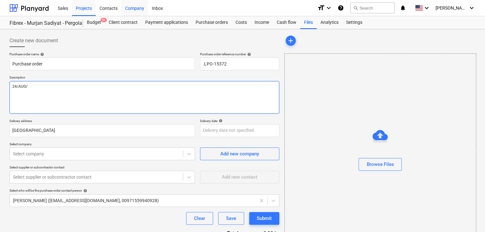
type textarea "x"
type textarea "24/[DATE]"
type textarea "x"
type textarea "[DATE]"
type textarea "x"
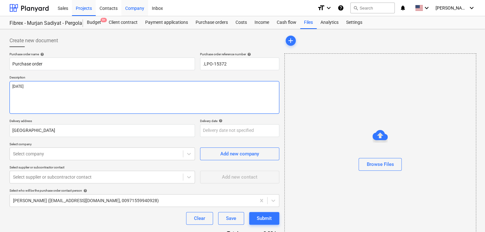
type textarea "[DATE]"
type textarea "x"
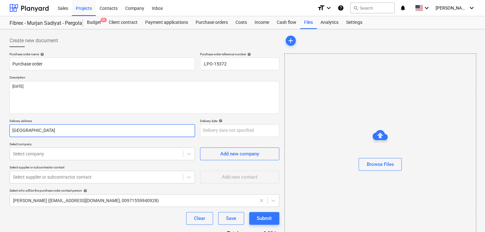
drag, startPoint x: 54, startPoint y: 131, endPoint x: 56, endPoint y: 119, distance: 11.6
click at [55, 130] on input "[GEOGRAPHIC_DATA]" at bounding box center [103, 130] width 186 height 13
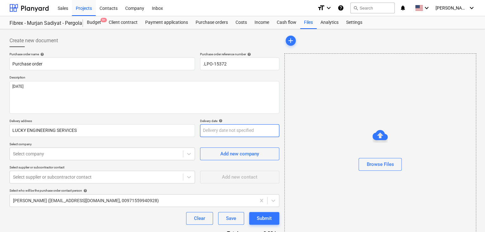
click at [223, 133] on body "Sales Projects Contacts Company Inbox format_size keyboard_arrow_down help sear…" at bounding box center [242, 116] width 485 height 232
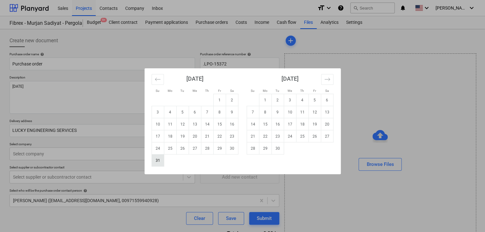
click at [159, 158] on td "31" at bounding box center [158, 160] width 12 height 12
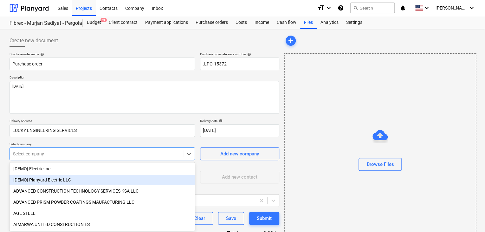
click at [86, 158] on body "Sales Projects Contacts Company Inbox format_size keyboard_arrow_down help sear…" at bounding box center [242, 116] width 485 height 232
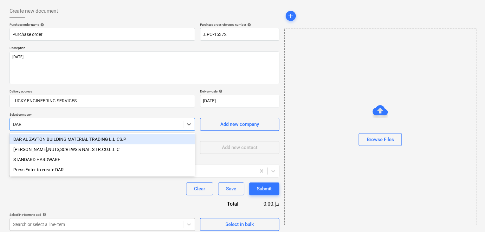
click at [89, 137] on div "DAR AL ZAYTON BUILDING MATERIAL TRADING L.L.CS.P" at bounding box center [103, 139] width 186 height 10
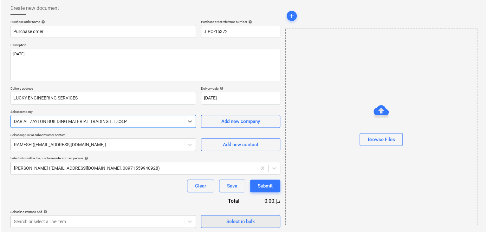
scroll to position [33, 0]
click at [240, 219] on div "Select in bulk" at bounding box center [240, 220] width 29 height 8
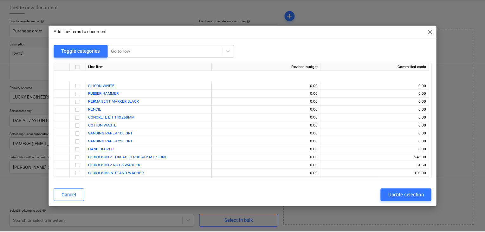
scroll to position [2898, 0]
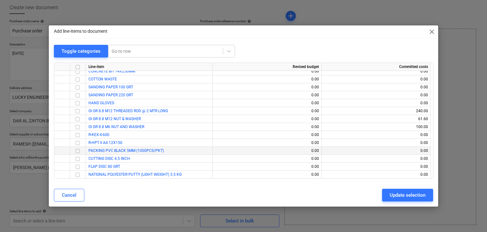
click at [82, 149] on div at bounding box center [78, 151] width 16 height 8
click at [77, 151] on input "checkbox" at bounding box center [78, 151] width 8 height 8
drag, startPoint x: 392, startPoint y: 189, endPoint x: 383, endPoint y: 191, distance: 9.0
click at [392, 189] on button "Update selection" at bounding box center [407, 194] width 51 height 13
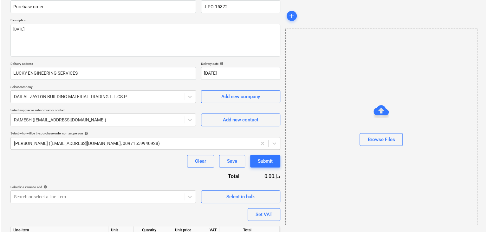
scroll to position [93, 0]
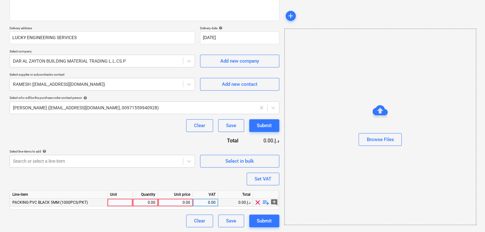
click at [122, 202] on div at bounding box center [120, 202] width 25 height 8
click at [144, 207] on div "Line-item Unit Quantity Unit price VAT Total PACKING PVC BLACK 5MM (1000PCS/PKT…" at bounding box center [145, 199] width 270 height 19
click at [154, 199] on div "0.00" at bounding box center [145, 202] width 20 height 8
click at [185, 201] on div "0.00" at bounding box center [176, 202] width 30 height 8
click at [395, 173] on div "Browse Files" at bounding box center [381, 127] width 192 height 196
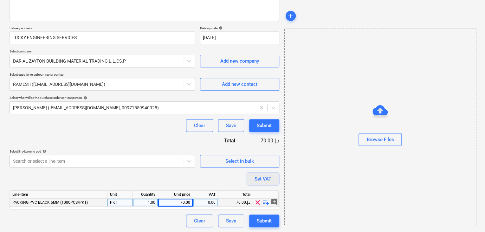
click at [265, 180] on div "Set VAT" at bounding box center [263, 178] width 17 height 8
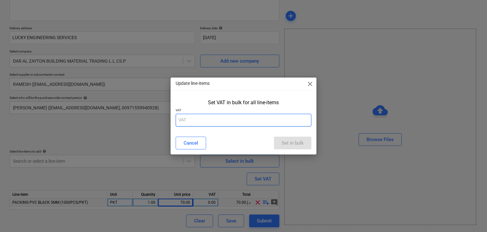
click at [194, 118] on input "text" at bounding box center [244, 120] width 136 height 13
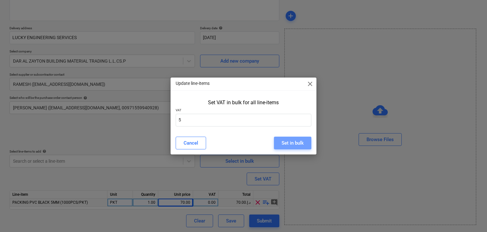
drag, startPoint x: 289, startPoint y: 139, endPoint x: 287, endPoint y: 135, distance: 4.0
click at [289, 137] on button "Set in bulk" at bounding box center [292, 142] width 37 height 13
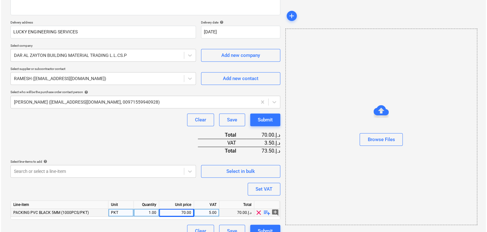
scroll to position [108, 0]
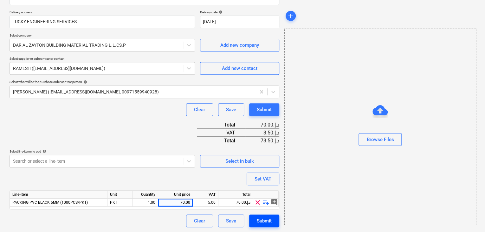
click at [266, 221] on div "Submit" at bounding box center [264, 220] width 15 height 8
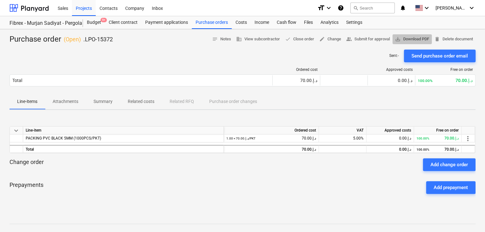
click at [422, 40] on span "save_alt Download PDF" at bounding box center [412, 39] width 34 height 7
click at [205, 24] on div "Purchase orders" at bounding box center [212, 22] width 40 height 13
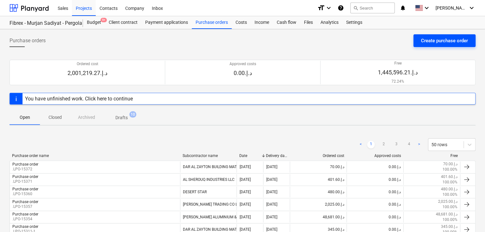
click at [423, 41] on div "Create purchase order" at bounding box center [444, 40] width 47 height 8
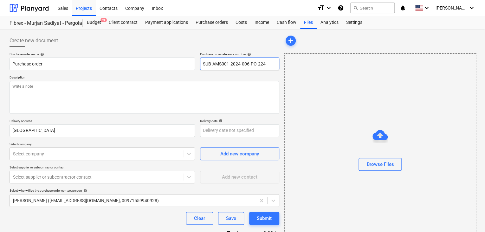
drag, startPoint x: 272, startPoint y: 62, endPoint x: 195, endPoint y: 46, distance: 78.0
click at [195, 46] on div "Create new document Purchase order name help Purchase order Purchase order refe…" at bounding box center [145, 147] width 270 height 226
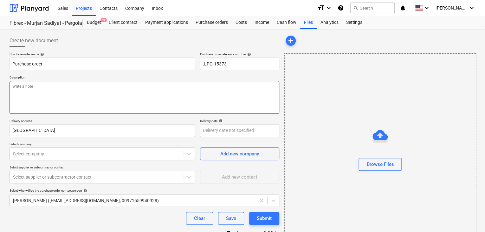
drag, startPoint x: 30, startPoint y: 89, endPoint x: 31, endPoint y: 74, distance: 15.3
click at [30, 89] on textarea at bounding box center [145, 97] width 270 height 33
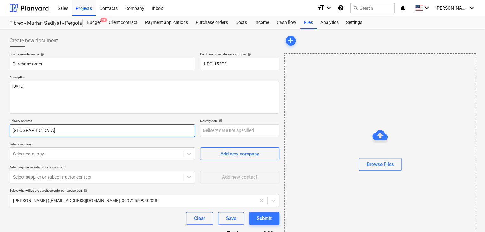
click at [35, 130] on input "[GEOGRAPHIC_DATA]" at bounding box center [103, 130] width 186 height 13
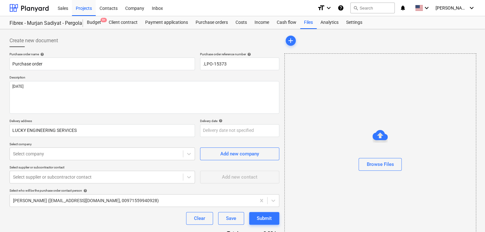
click at [214, 122] on div "Delivery date help" at bounding box center [239, 121] width 79 height 4
click at [206, 130] on body "Sales Projects Contacts Company Inbox format_size keyboard_arrow_down help sear…" at bounding box center [242, 116] width 485 height 232
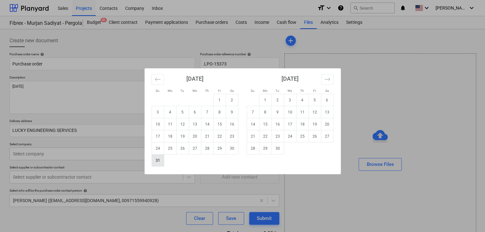
click at [157, 159] on td "31" at bounding box center [158, 160] width 12 height 12
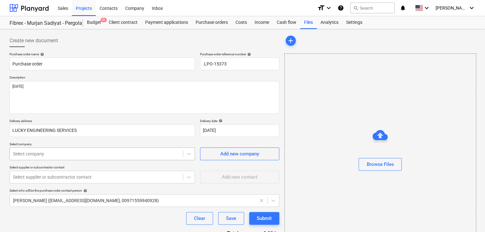
click at [91, 154] on body "Sales Projects Contacts Company Inbox format_size keyboard_arrow_down help sear…" at bounding box center [242, 116] width 485 height 232
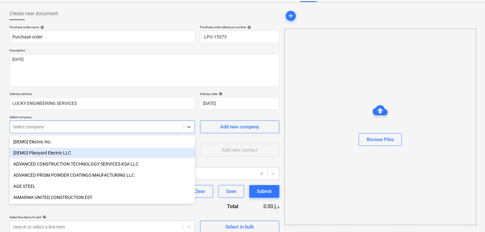
scroll to position [30, 0]
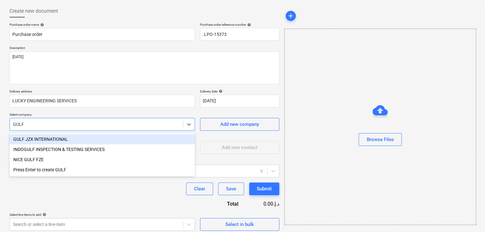
click at [90, 139] on div "GULF JZX INTERNATIONAL" at bounding box center [103, 139] width 186 height 10
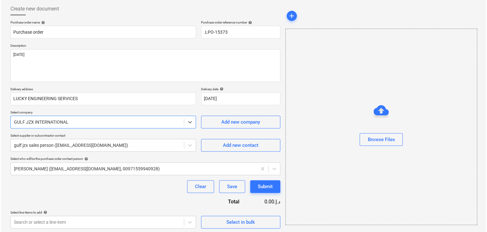
scroll to position [33, 0]
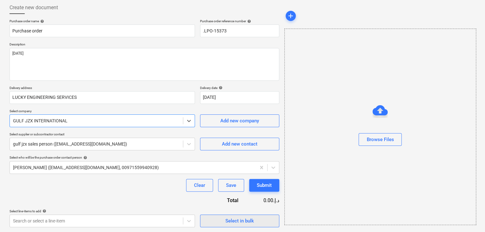
click at [220, 221] on span "Select in bulk" at bounding box center [239, 220] width 63 height 8
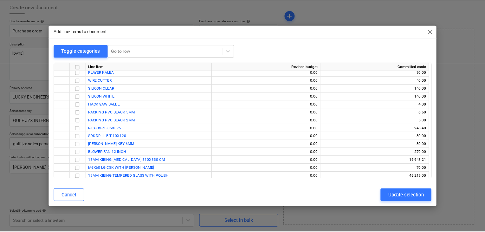
scroll to position [2898, 0]
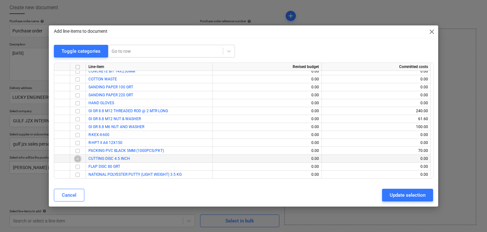
click at [80, 160] on input "checkbox" at bounding box center [78, 159] width 8 height 8
click at [79, 166] on input "checkbox" at bounding box center [78, 167] width 8 height 8
drag, startPoint x: 397, startPoint y: 197, endPoint x: 289, endPoint y: 179, distance: 109.4
click at [397, 197] on div "Update selection" at bounding box center [408, 195] width 36 height 8
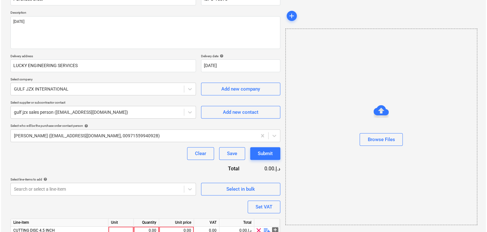
scroll to position [101, 0]
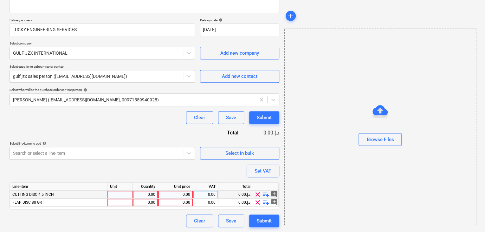
click at [116, 196] on div at bounding box center [120, 194] width 25 height 8
click at [145, 190] on div "0.00" at bounding box center [145, 194] width 20 height 8
click at [175, 196] on div "0.00" at bounding box center [176, 194] width 30 height 8
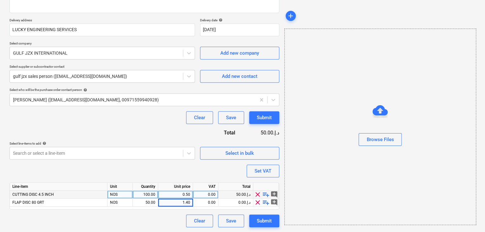
click at [306, 161] on div "Browse Files" at bounding box center [381, 127] width 192 height 196
click at [260, 169] on div "Set VAT" at bounding box center [263, 171] width 17 height 8
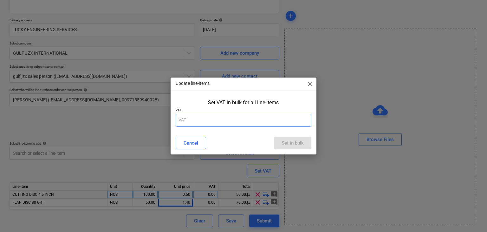
click at [208, 121] on input "text" at bounding box center [244, 120] width 136 height 13
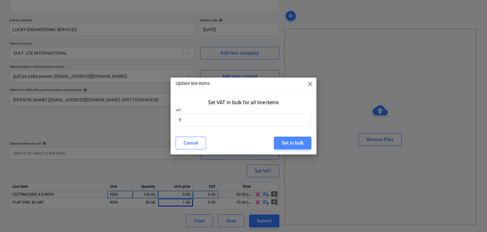
drag, startPoint x: 302, startPoint y: 139, endPoint x: 299, endPoint y: 137, distance: 4.3
click at [302, 139] on div "Set in bulk" at bounding box center [293, 143] width 22 height 8
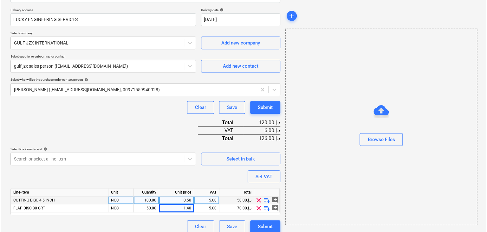
scroll to position [116, 0]
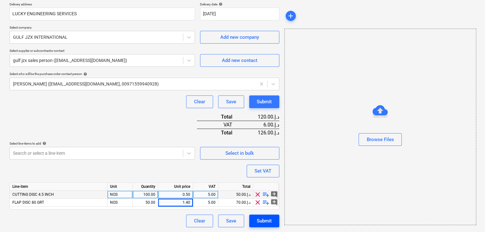
click at [264, 219] on div "Submit" at bounding box center [264, 220] width 15 height 8
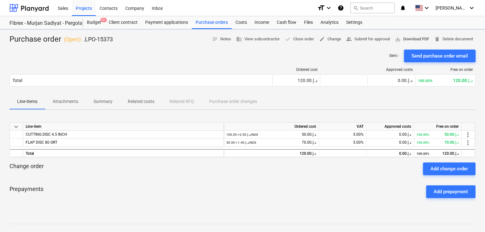
click at [421, 37] on span "save_alt Download PDF" at bounding box center [412, 39] width 34 height 7
click at [214, 24] on div "Purchase orders" at bounding box center [212, 22] width 40 height 13
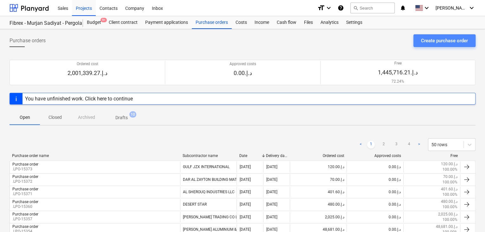
click at [456, 42] on div "Create purchase order" at bounding box center [444, 40] width 47 height 8
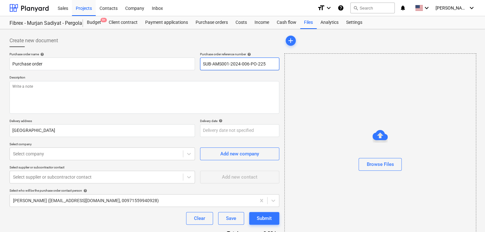
drag, startPoint x: 271, startPoint y: 64, endPoint x: 186, endPoint y: 54, distance: 85.3
click at [186, 54] on div "Purchase order name help Purchase order Purchase order reference number help SU…" at bounding box center [145, 61] width 270 height 18
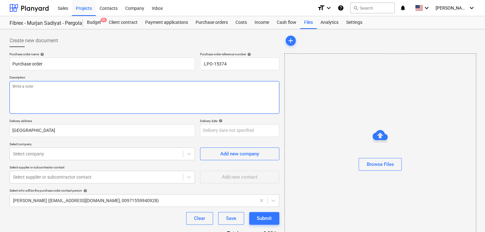
click at [94, 95] on textarea at bounding box center [145, 97] width 270 height 33
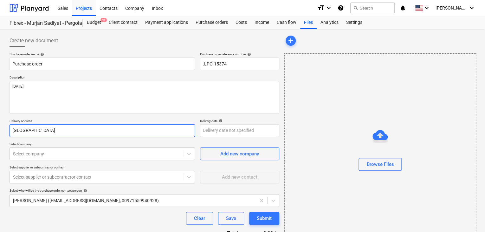
click at [45, 132] on input "[GEOGRAPHIC_DATA]" at bounding box center [103, 130] width 186 height 13
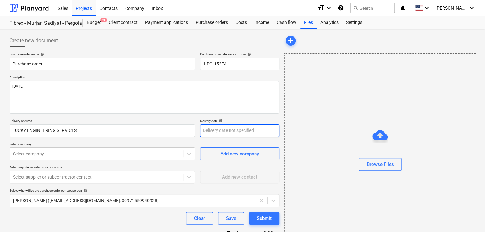
click at [215, 127] on body "Sales Projects Contacts Company Inbox format_size keyboard_arrow_down help sear…" at bounding box center [242, 116] width 485 height 232
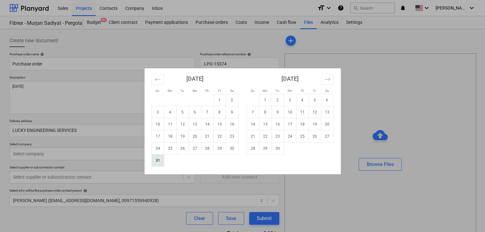
click at [160, 161] on td "31" at bounding box center [158, 160] width 12 height 12
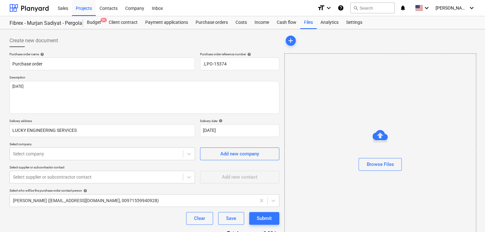
click at [94, 146] on p "Select company" at bounding box center [103, 144] width 186 height 5
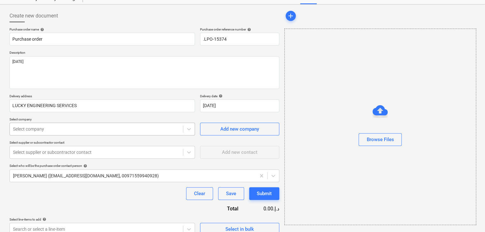
click at [48, 155] on body "Sales Projects Contacts Company Inbox format_size keyboard_arrow_down help sear…" at bounding box center [242, 91] width 485 height 232
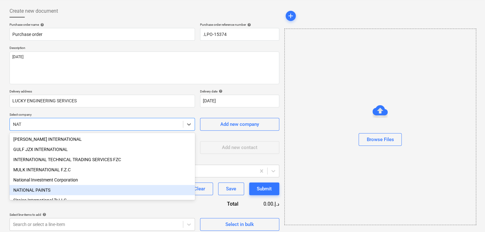
click at [44, 189] on div "NATIONAL PAINTS" at bounding box center [103, 190] width 186 height 10
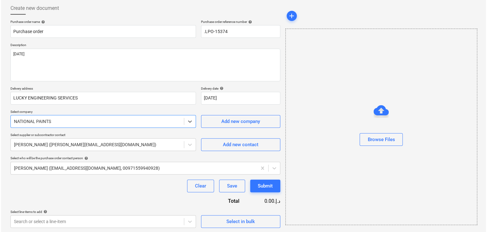
scroll to position [33, 0]
click at [223, 219] on span "Select in bulk" at bounding box center [239, 220] width 63 height 8
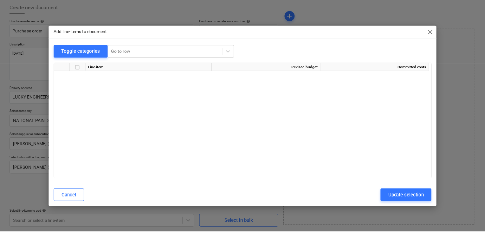
scroll to position [2898, 0]
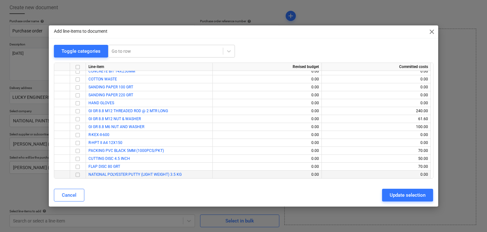
click at [80, 174] on input "checkbox" at bounding box center [78, 175] width 8 height 8
drag, startPoint x: 400, startPoint y: 192, endPoint x: 152, endPoint y: 163, distance: 249.1
click at [383, 192] on button "Update selection" at bounding box center [407, 194] width 51 height 13
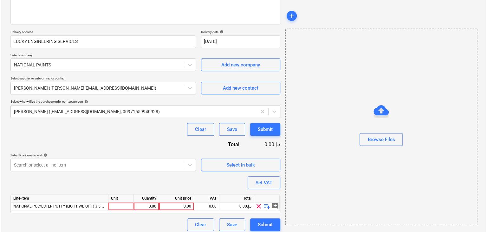
scroll to position [93, 0]
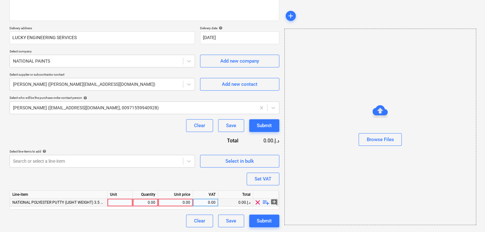
click at [115, 200] on div at bounding box center [120, 202] width 25 height 8
click at [141, 200] on div "0.00" at bounding box center [145, 202] width 20 height 8
click at [174, 200] on div "0.00" at bounding box center [176, 202] width 30 height 8
drag, startPoint x: 360, startPoint y: 200, endPoint x: 277, endPoint y: 196, distance: 83.8
click at [349, 200] on div "Browse Files" at bounding box center [381, 127] width 192 height 196
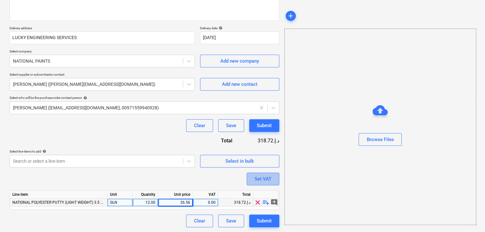
click at [270, 178] on div "Set VAT" at bounding box center [263, 178] width 17 height 8
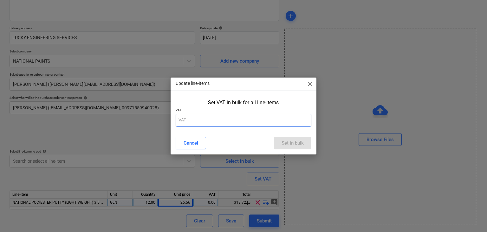
click at [230, 126] on input "text" at bounding box center [244, 120] width 136 height 13
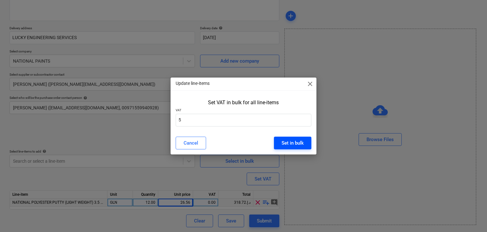
click at [278, 138] on button "Set in bulk" at bounding box center [292, 142] width 37 height 13
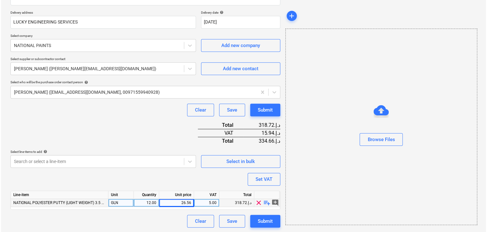
scroll to position [108, 0]
click at [259, 220] on div "Submit" at bounding box center [264, 220] width 15 height 8
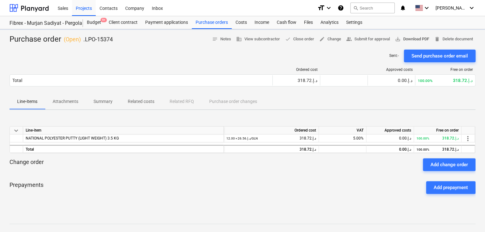
click at [414, 36] on span "save_alt Download PDF" at bounding box center [412, 39] width 34 height 7
